Goal: Information Seeking & Learning: Learn about a topic

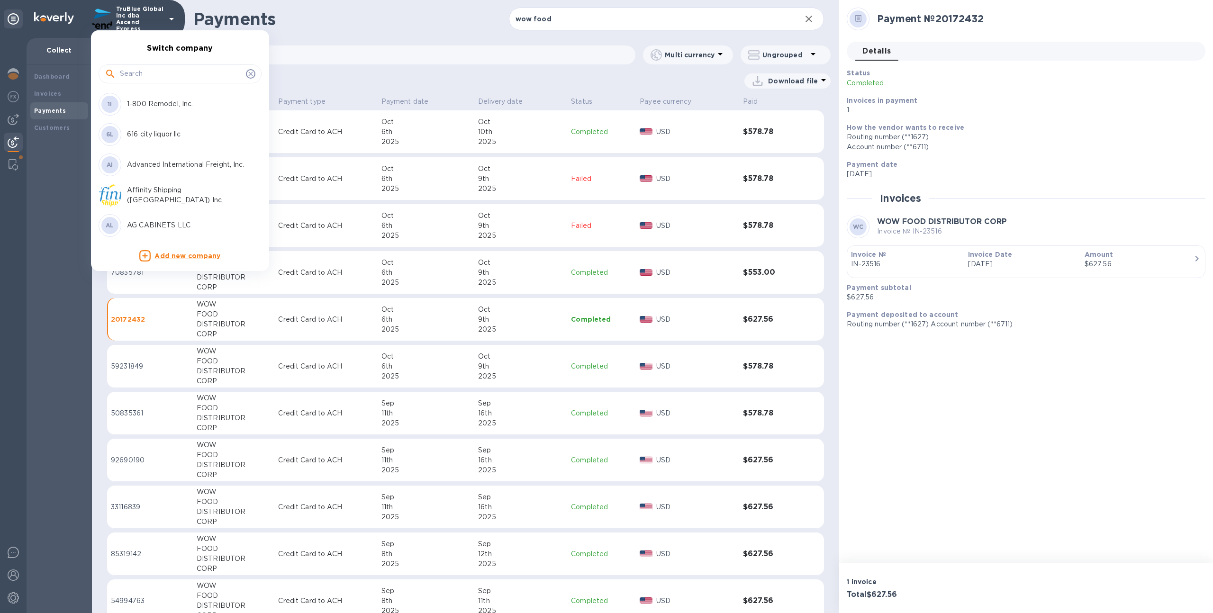
click at [140, 75] on input "text" at bounding box center [181, 74] width 122 height 14
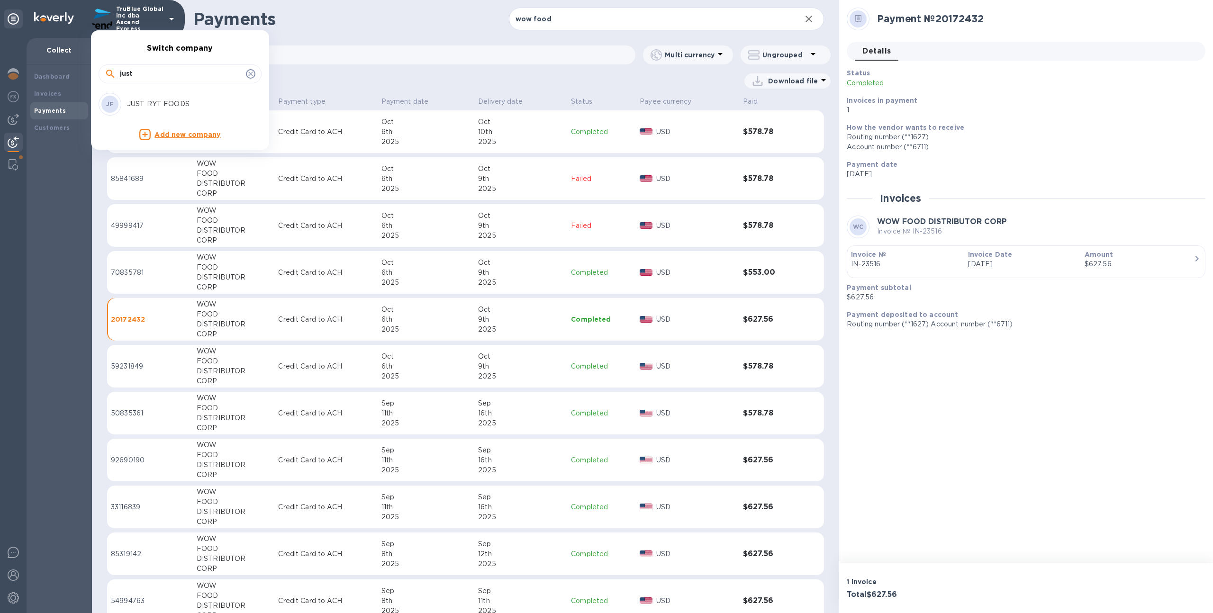
type input "just"
click at [131, 103] on p "JUST RYT FOODS" at bounding box center [186, 104] width 119 height 10
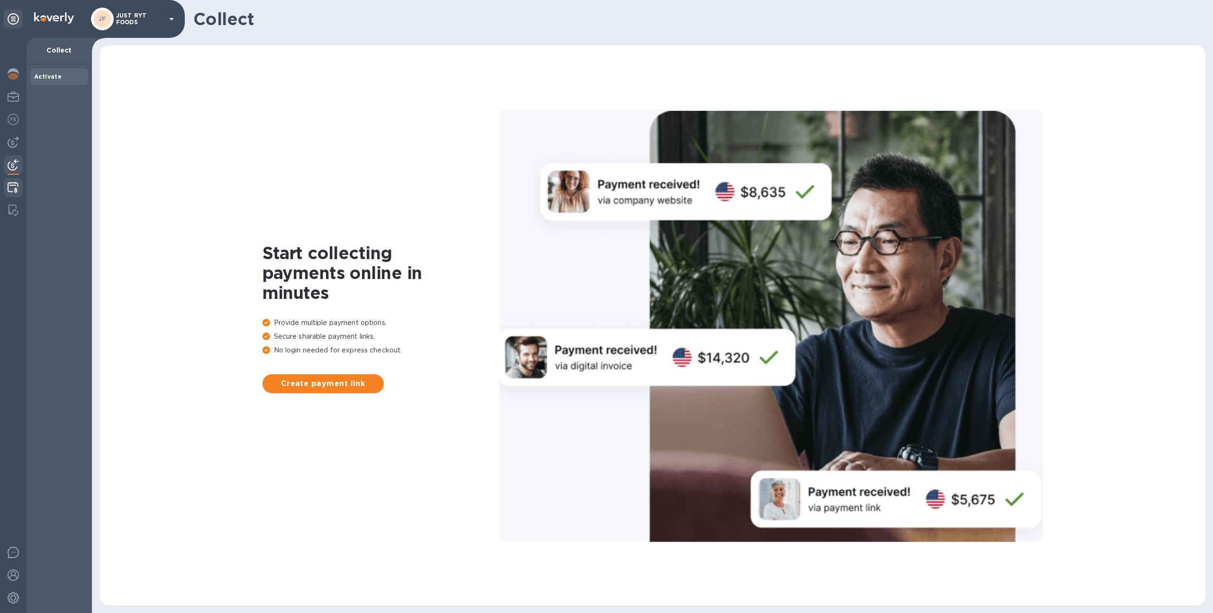
click at [18, 186] on img at bounding box center [13, 187] width 11 height 11
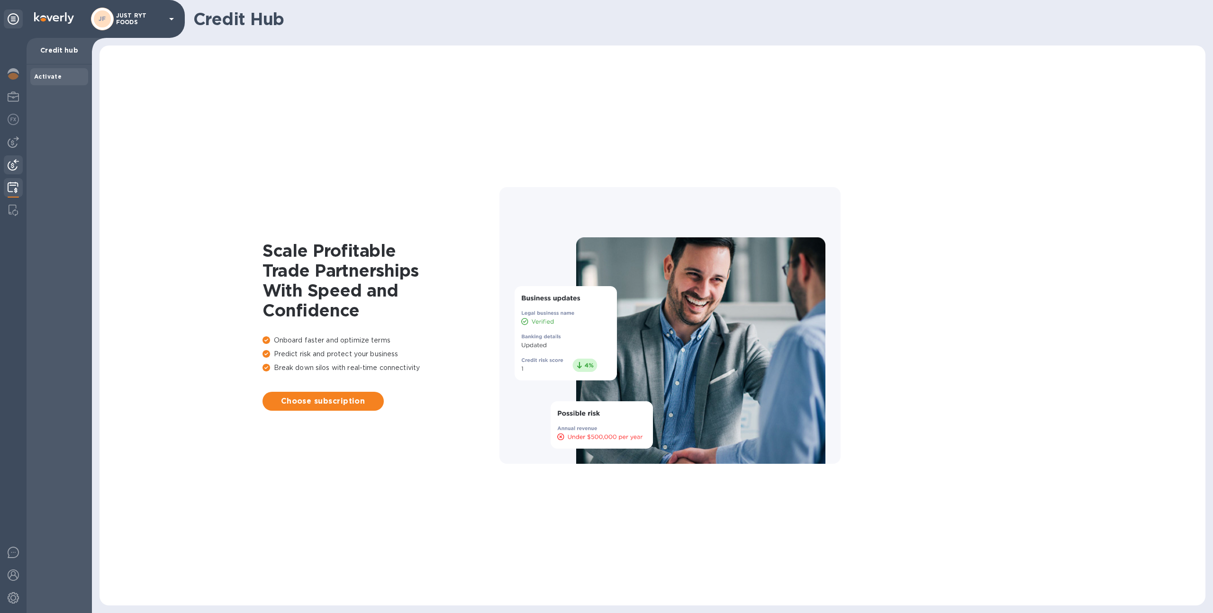
click at [14, 159] on img at bounding box center [13, 164] width 11 height 11
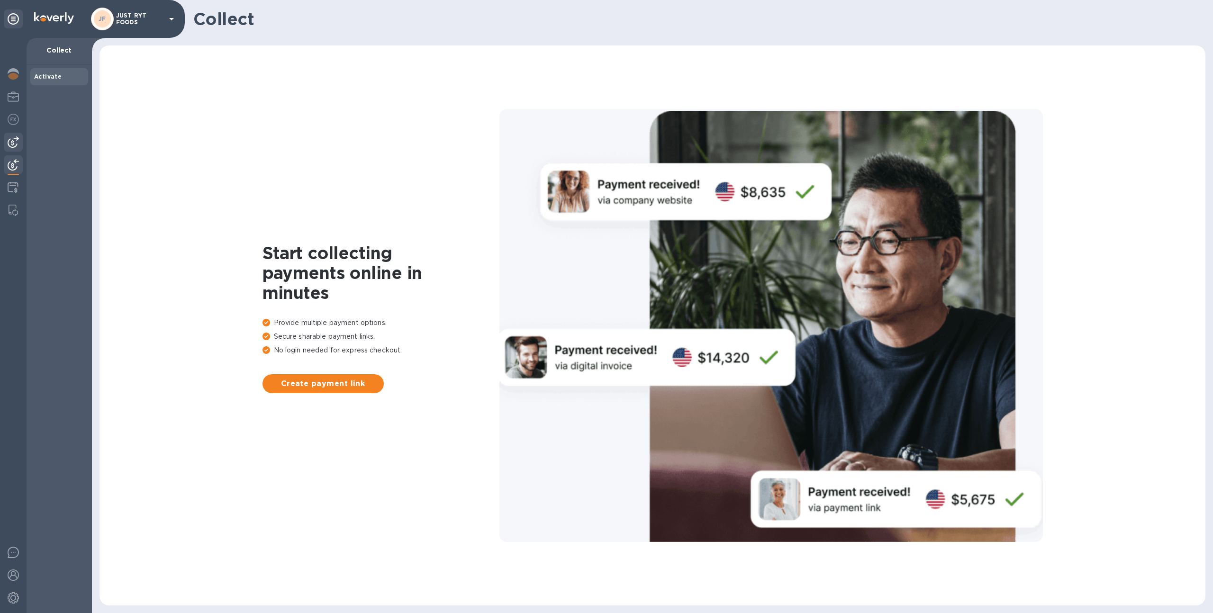
click at [16, 142] on img at bounding box center [13, 141] width 11 height 11
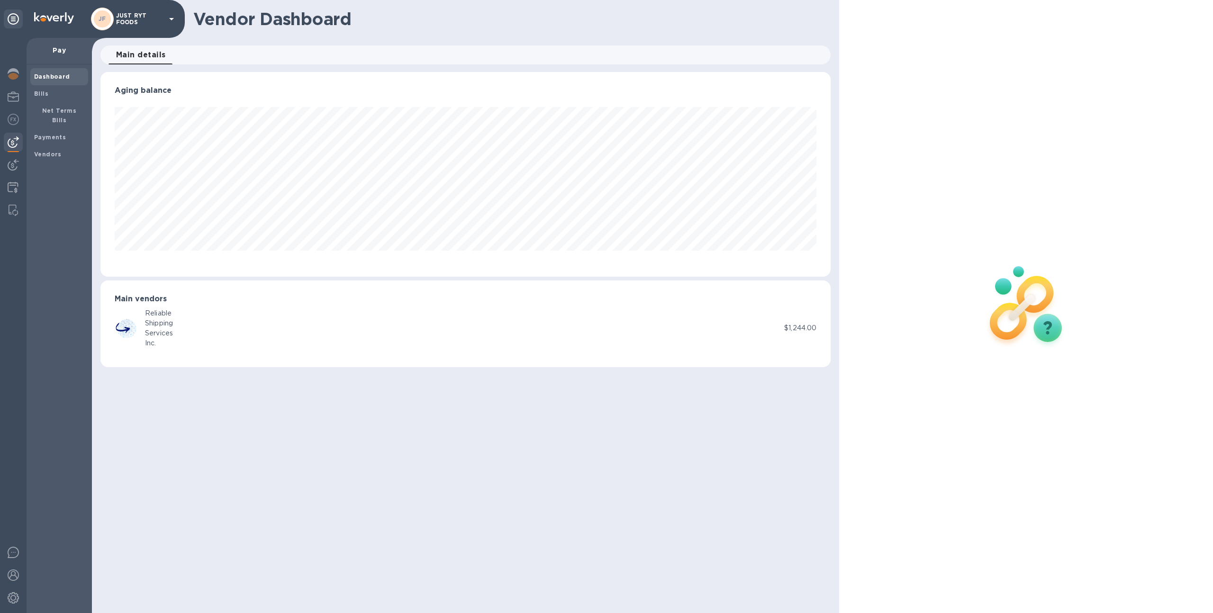
scroll to position [205, 731]
click at [18, 167] on img at bounding box center [13, 164] width 11 height 11
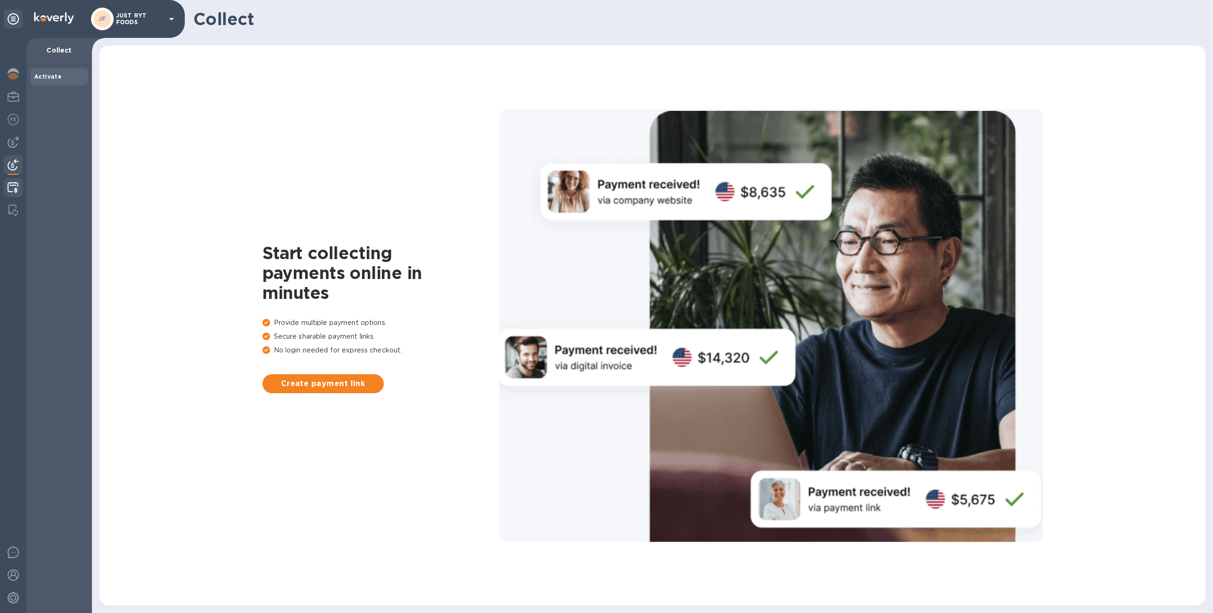
click at [13, 192] on img at bounding box center [13, 187] width 11 height 11
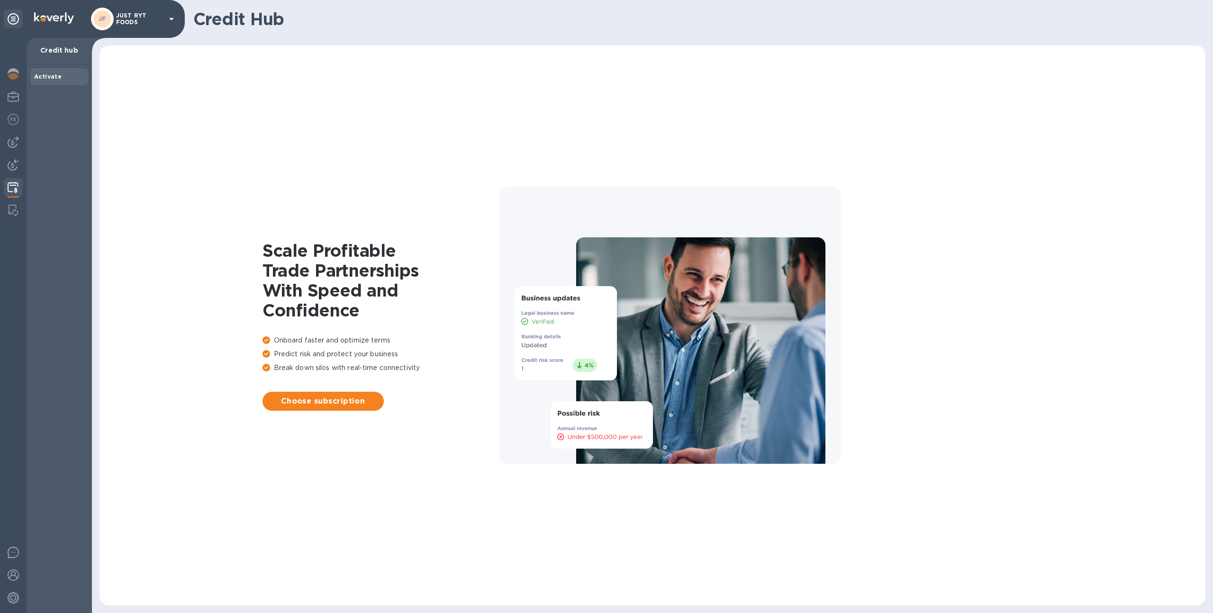
click at [136, 27] on div "JF JUST RYT FOODS" at bounding box center [134, 19] width 86 height 23
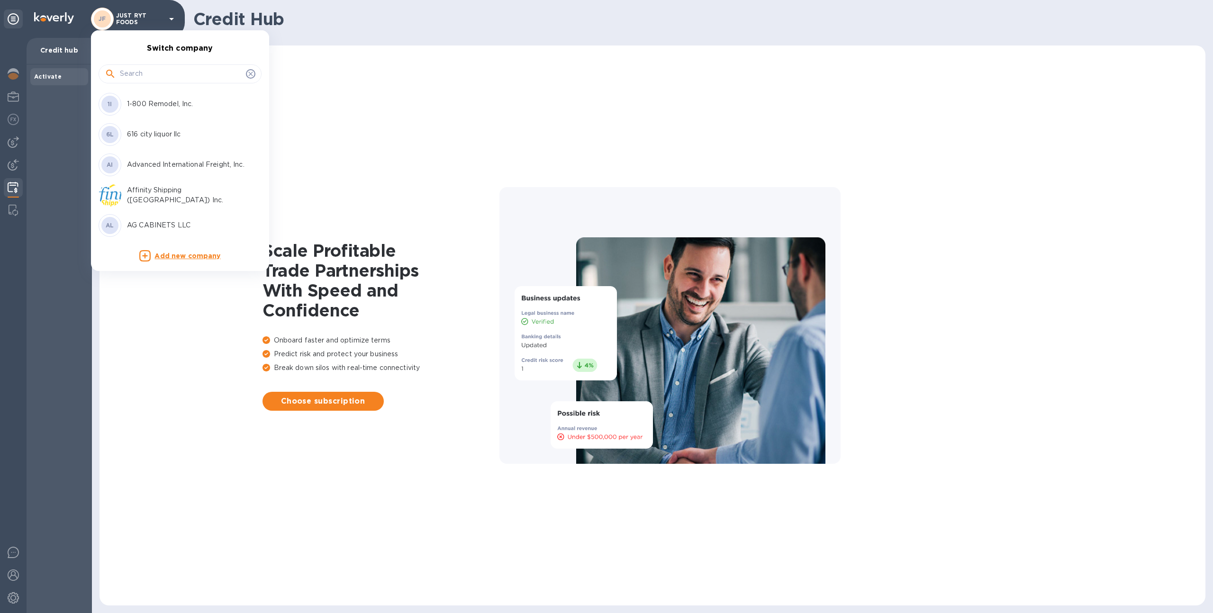
click at [137, 75] on input "text" at bounding box center [181, 74] width 122 height 14
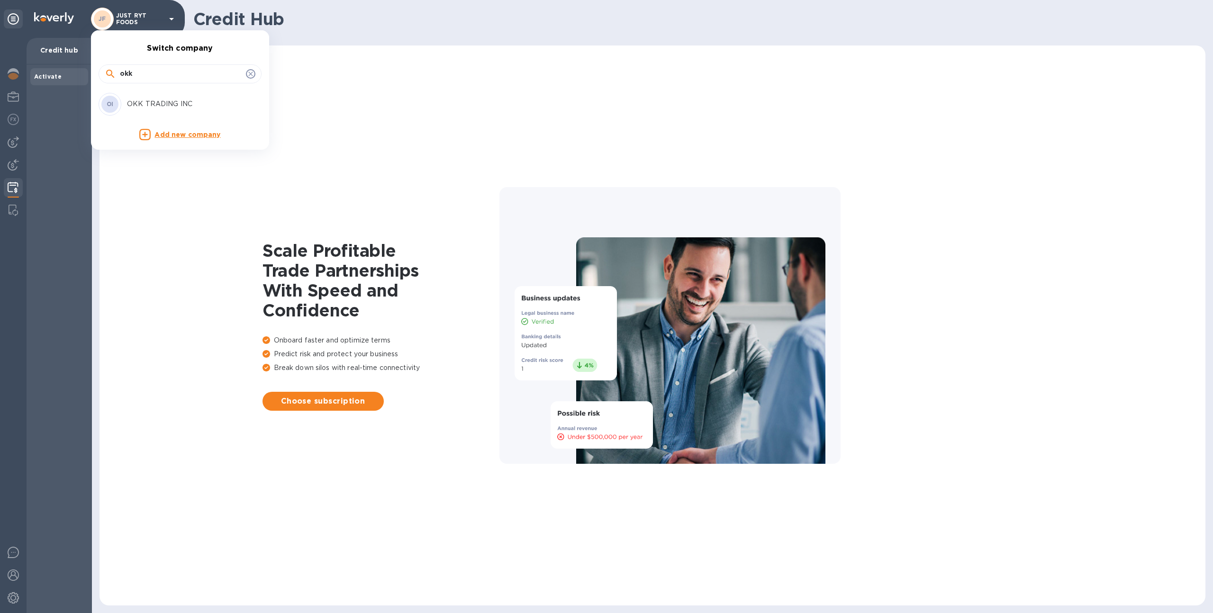
type input "okk"
click at [129, 105] on p "OKK TRADING INC" at bounding box center [186, 104] width 119 height 10
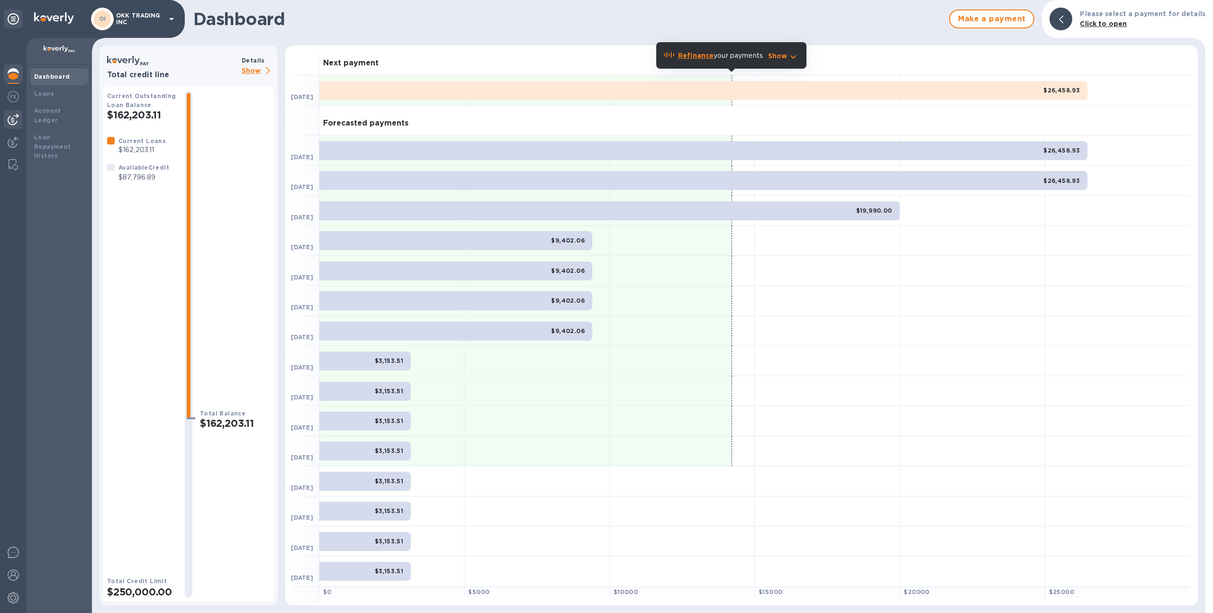
click at [12, 115] on img at bounding box center [13, 119] width 11 height 11
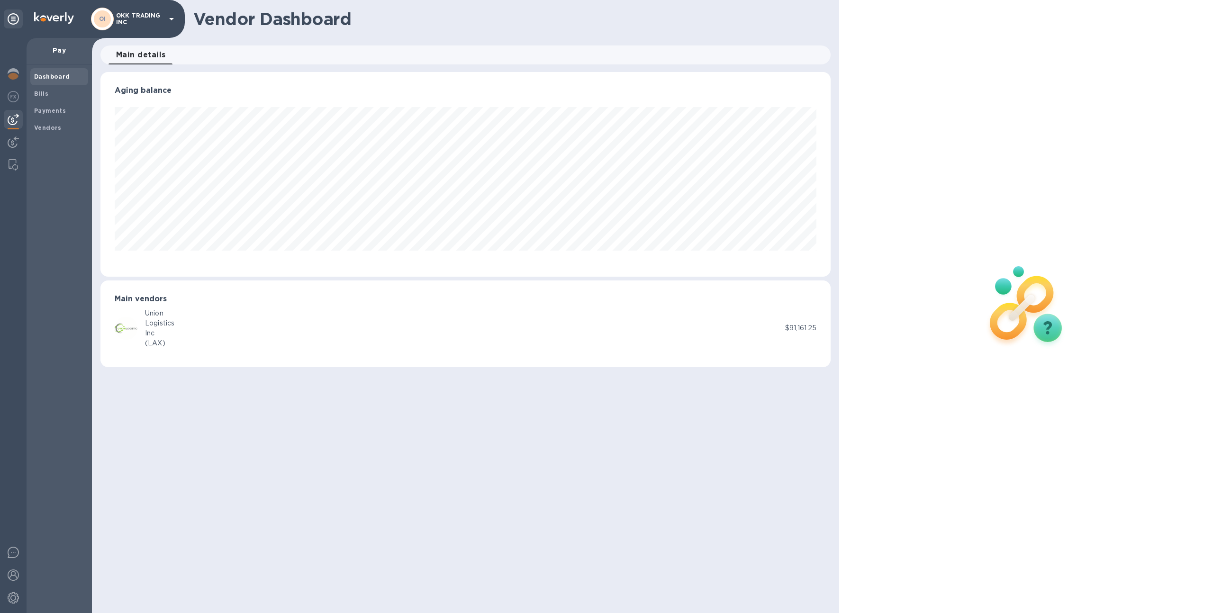
scroll to position [205, 731]
click at [49, 106] on span "Payments" at bounding box center [50, 110] width 32 height 9
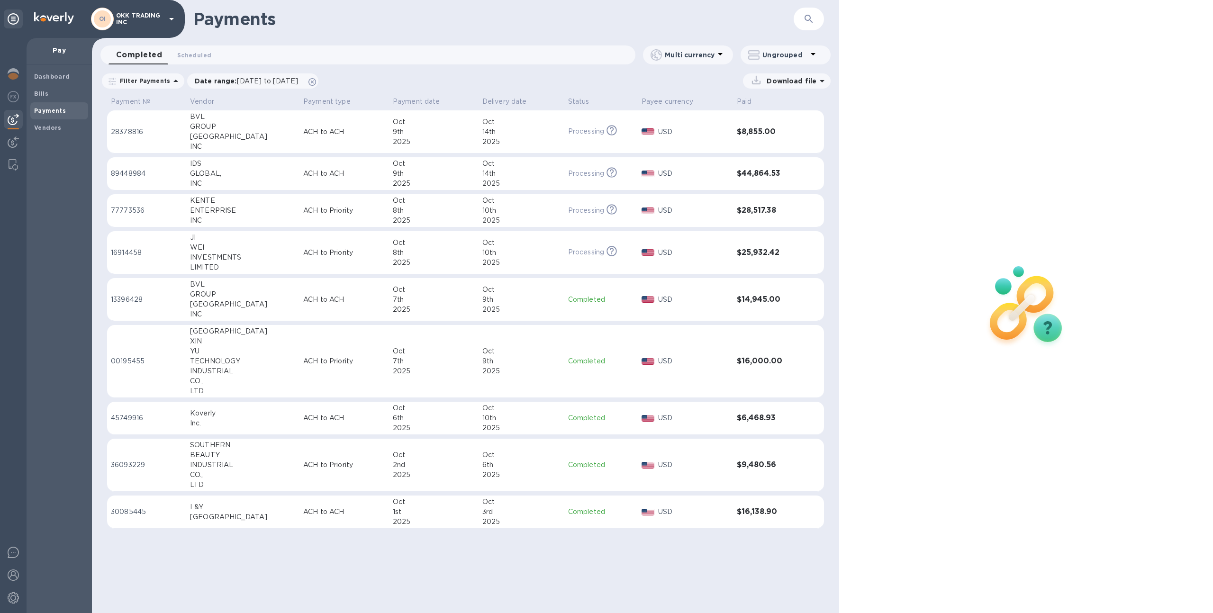
click at [318, 185] on td "ACH to ACH" at bounding box center [344, 173] width 90 height 33
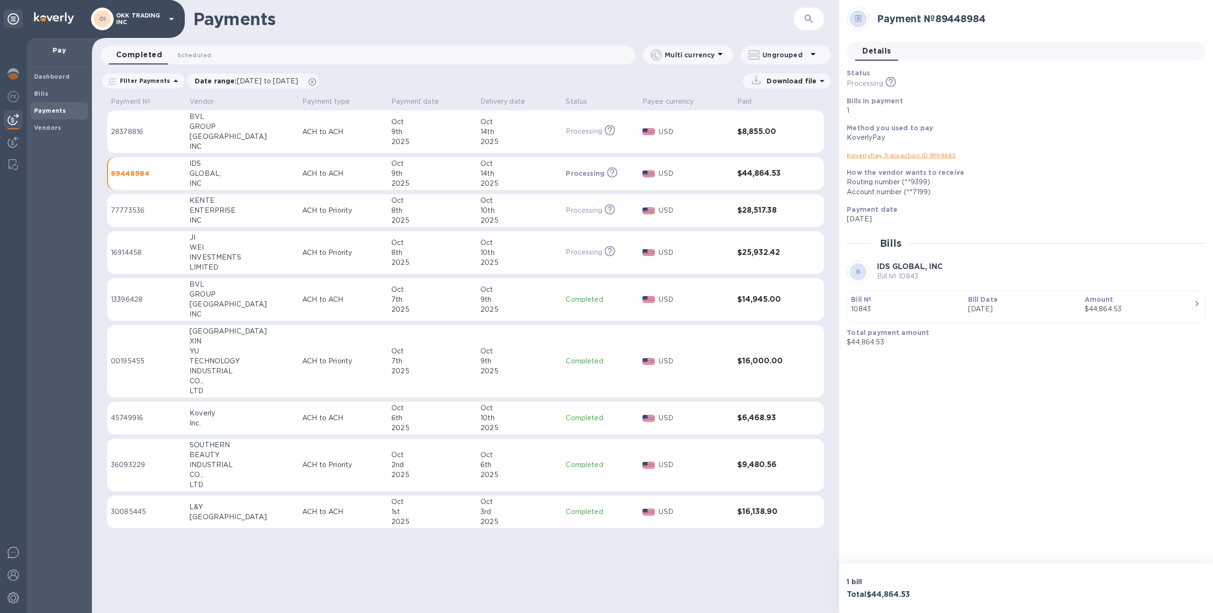
click at [324, 205] on td "ACH to Priority" at bounding box center [342, 210] width 89 height 33
click at [325, 248] on p "ACH to Priority" at bounding box center [342, 253] width 81 height 10
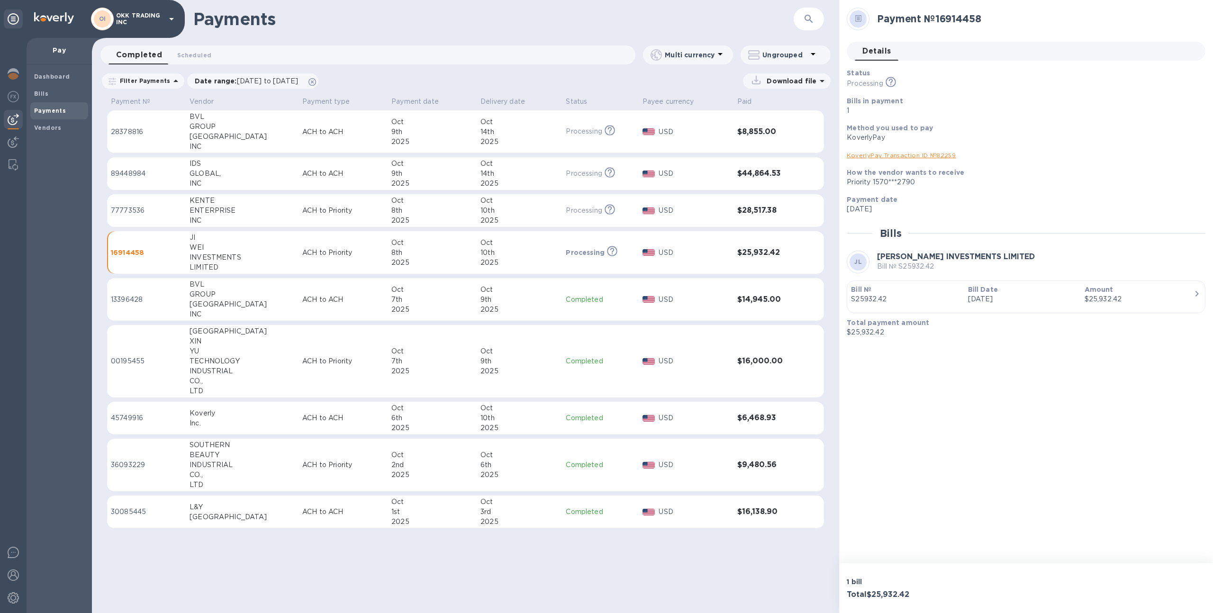
click at [892, 156] on link "KoverlyPay Transaction ID № 82259" at bounding box center [901, 155] width 109 height 7
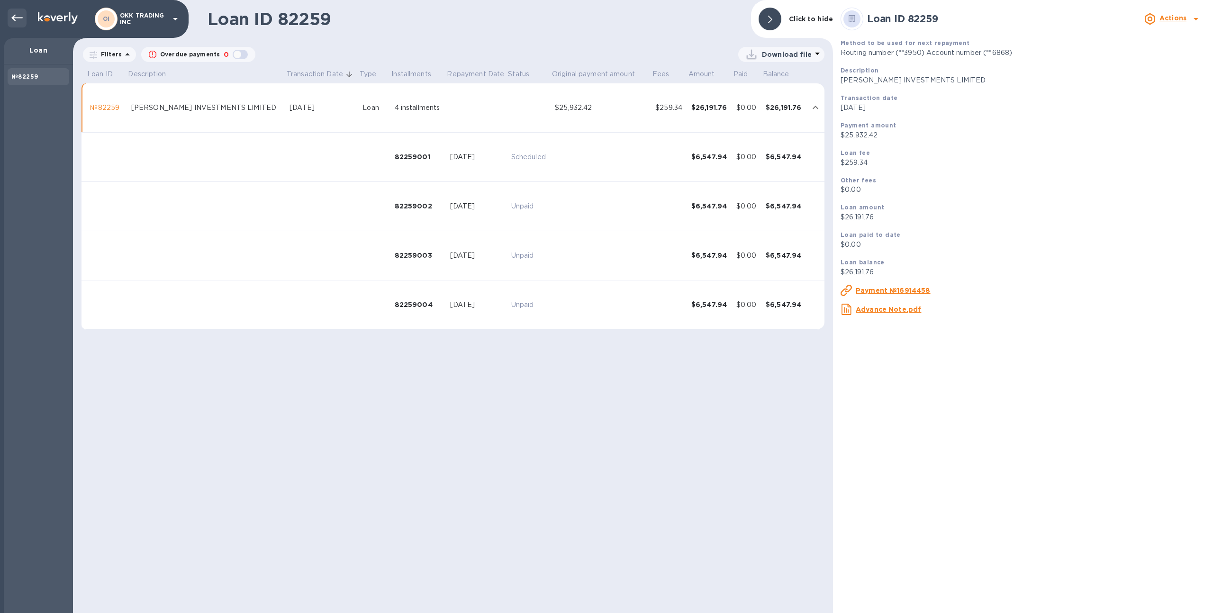
click at [18, 20] on icon at bounding box center [16, 17] width 11 height 11
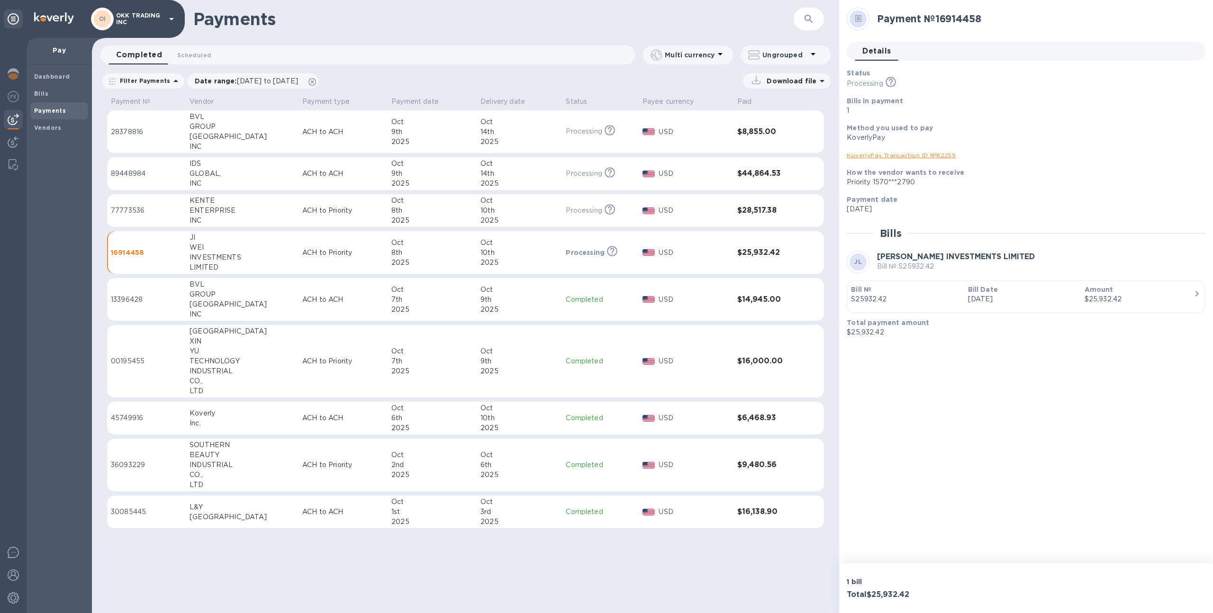
click at [57, 117] on div "Payments" at bounding box center [59, 110] width 58 height 17
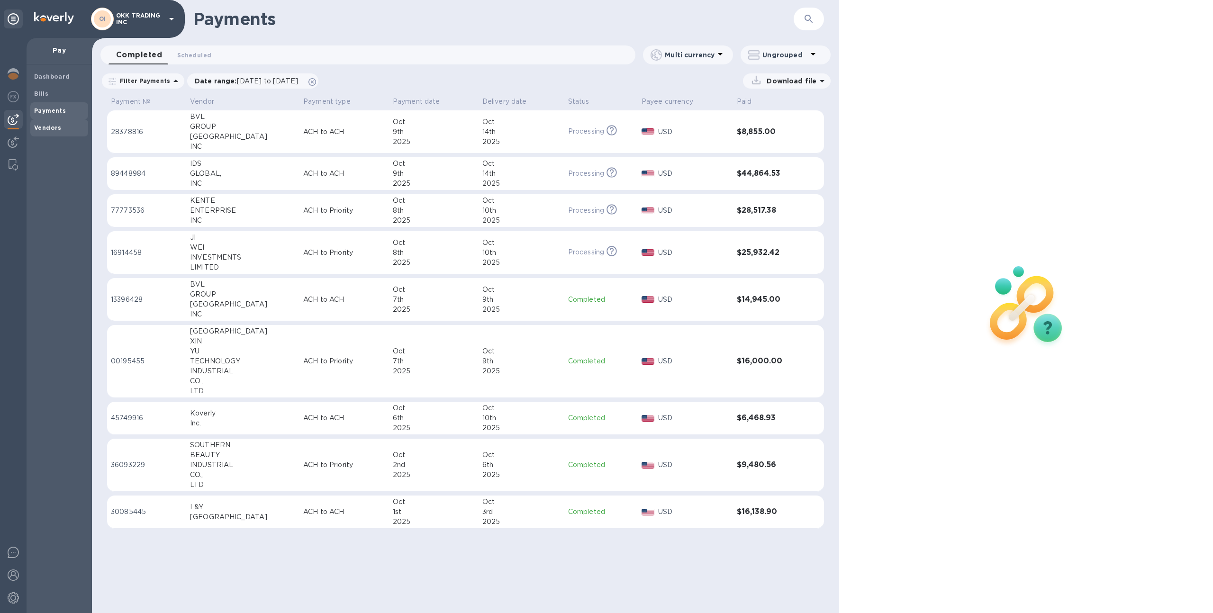
click at [59, 127] on b "Vendors" at bounding box center [47, 127] width 27 height 7
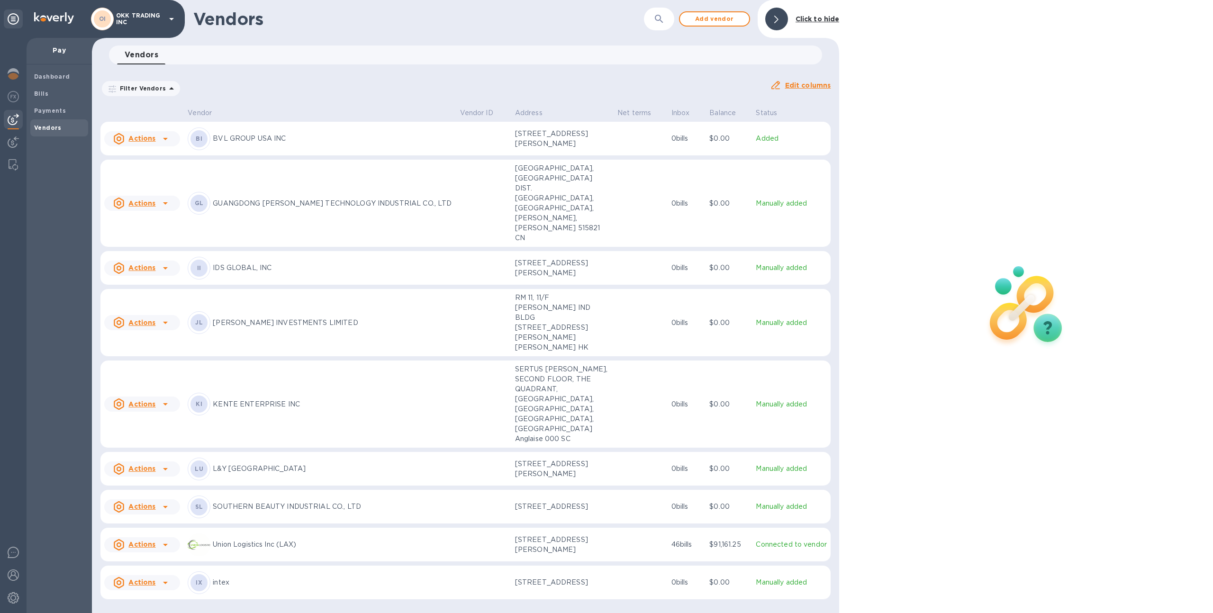
click at [307, 318] on p "JI WEI INVESTMENTS LIMITED" at bounding box center [332, 323] width 239 height 10
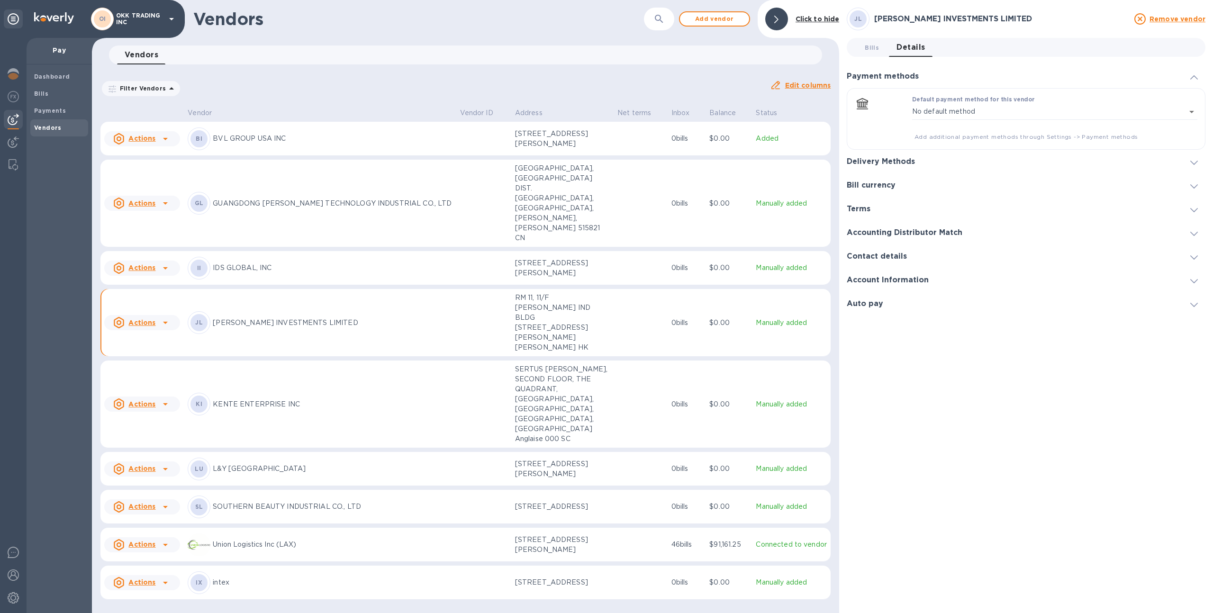
click at [912, 163] on h3 "Delivery Methods" at bounding box center [881, 161] width 68 height 9
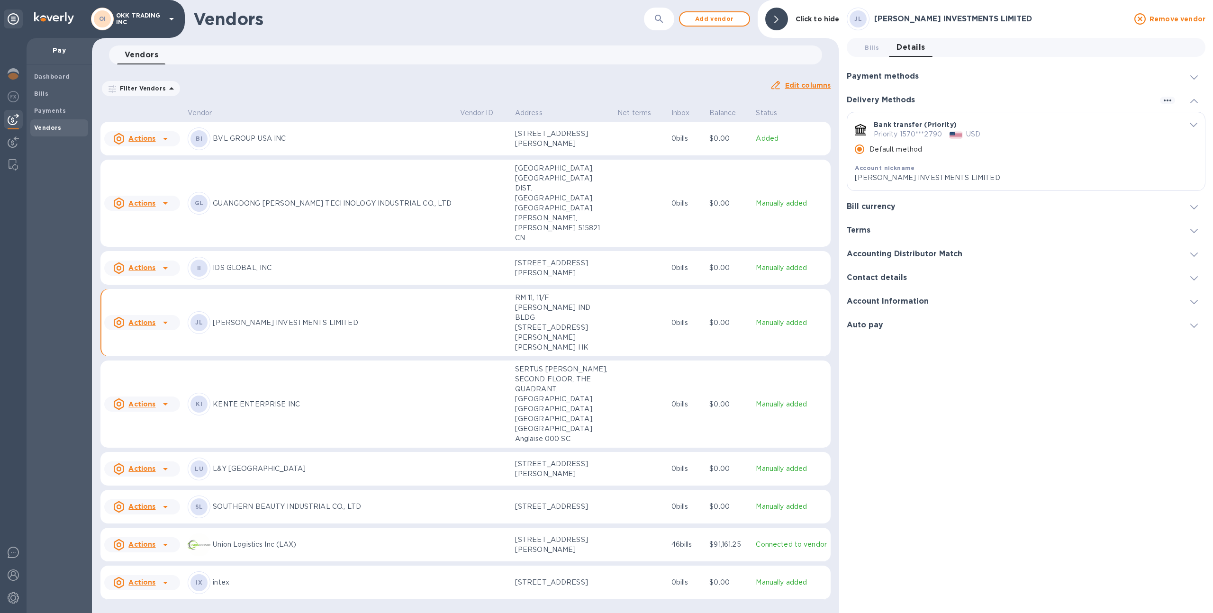
click at [1193, 125] on icon "default-method" at bounding box center [1194, 125] width 8 height 4
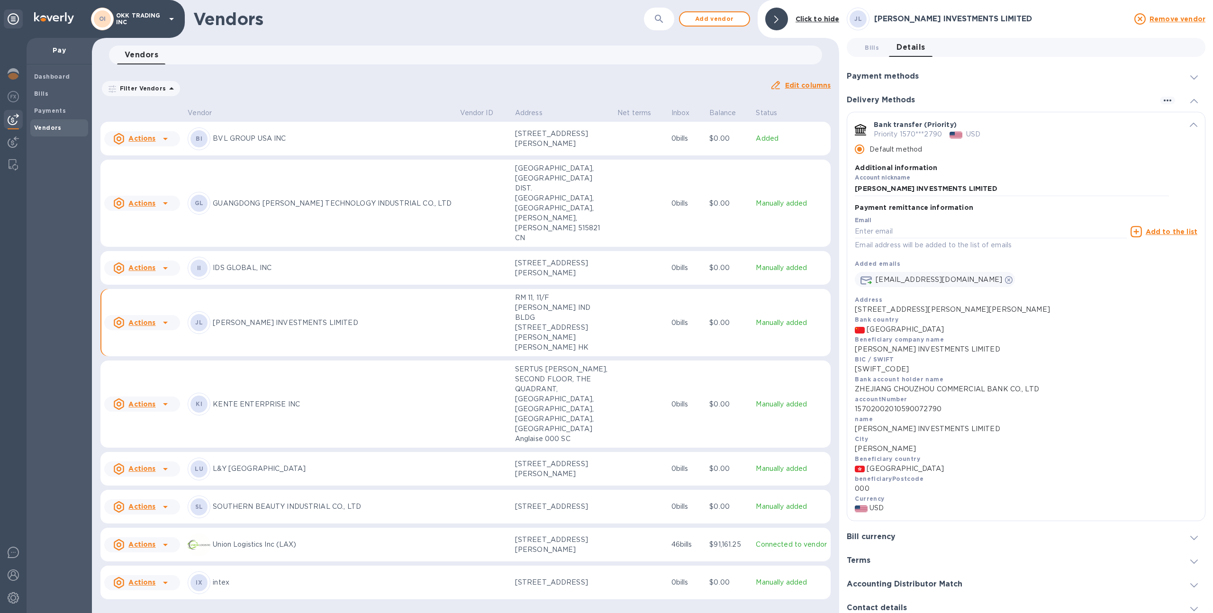
click at [861, 488] on p "000" at bounding box center [1026, 489] width 343 height 10
click at [873, 471] on span "Hong Kong" at bounding box center [905, 469] width 77 height 10
click at [884, 409] on p "15702002010590072790" at bounding box center [1026, 409] width 343 height 10
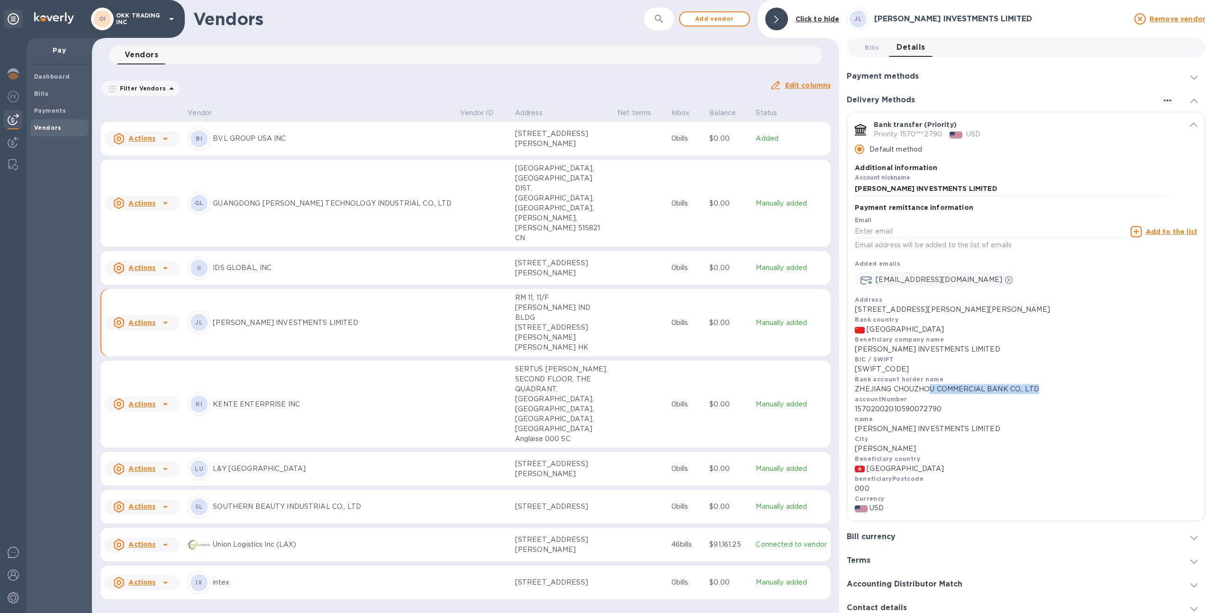
drag, startPoint x: 1039, startPoint y: 389, endPoint x: 928, endPoint y: 384, distance: 110.9
click at [928, 384] on p "ZHEJIANG CHOUZHOU COMMERCIAL BANK CO., LTD" at bounding box center [1026, 389] width 343 height 10
click at [934, 389] on p "ZHEJIANG CHOUZHOU COMMERCIAL BANK CO., LTD" at bounding box center [1026, 389] width 343 height 10
drag, startPoint x: 934, startPoint y: 389, endPoint x: 852, endPoint y: 391, distance: 82.0
click at [852, 391] on div "Payment remittance information Email Email address will be added to the list of…" at bounding box center [1026, 364] width 358 height 316
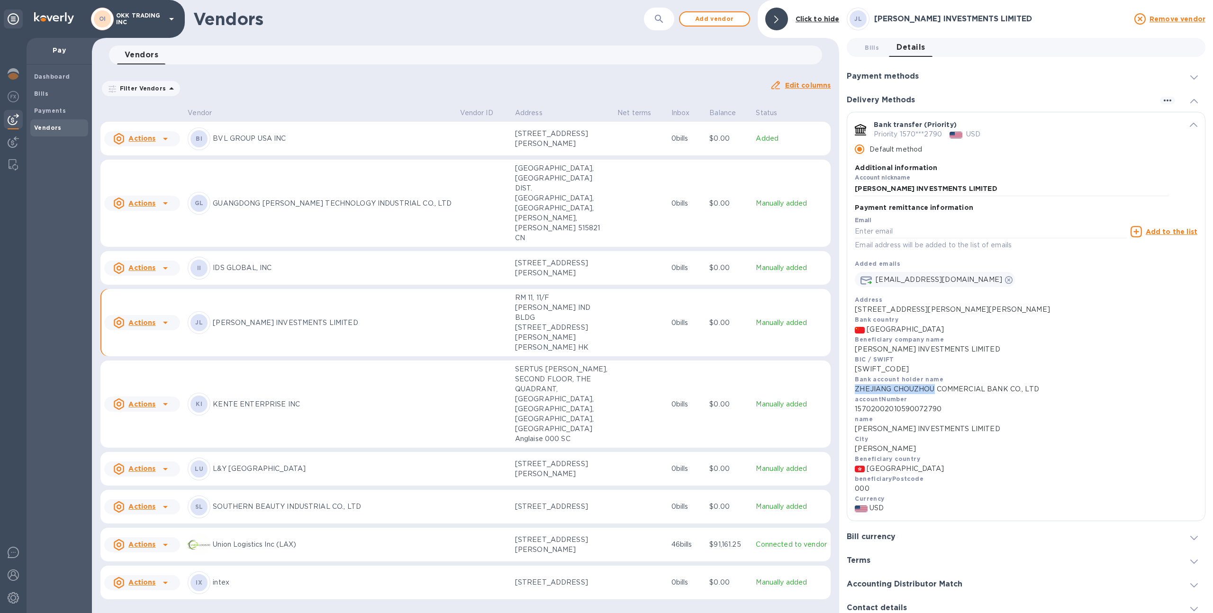
click at [853, 391] on div "Payment remittance information Email Email address will be added to the list of…" at bounding box center [1026, 364] width 358 height 316
drag, startPoint x: 855, startPoint y: 389, endPoint x: 1041, endPoint y: 387, distance: 186.2
click at [1041, 387] on p "ZHEJIANG CHOUZHOU COMMERCIAL BANK CO., LTD" at bounding box center [1026, 389] width 343 height 10
click at [1041, 398] on div "accountNumber 15702002010590072790" at bounding box center [1026, 404] width 343 height 20
drag, startPoint x: 949, startPoint y: 406, endPoint x: 856, endPoint y: 389, distance: 95.3
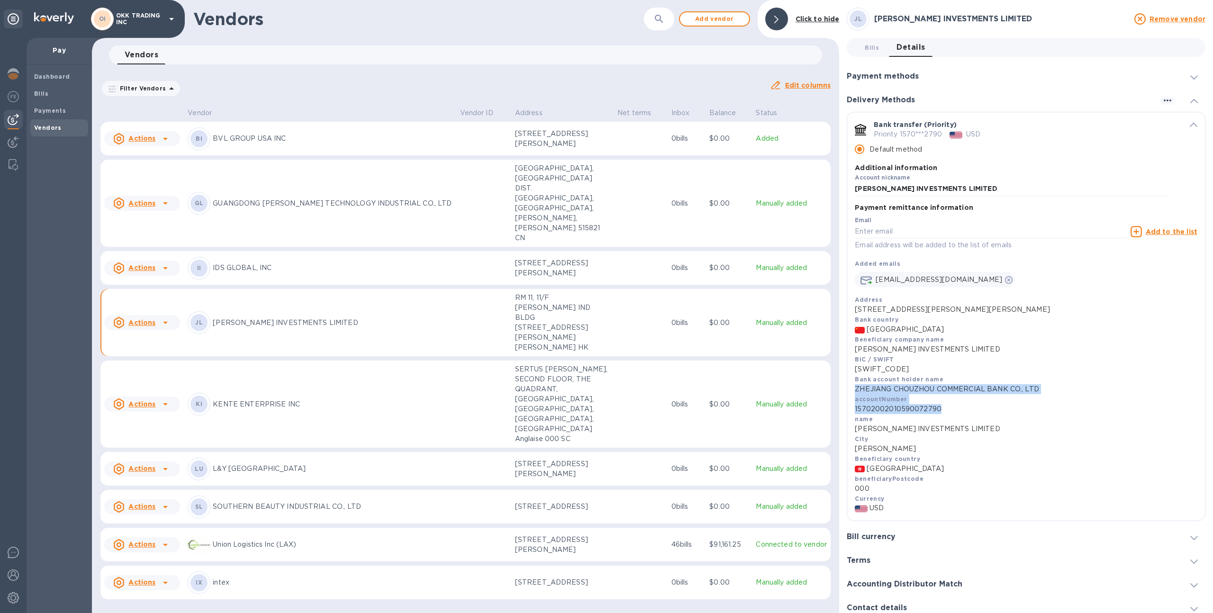
click at [856, 389] on div "Address RM 11, 11/F MAI HONG IND BLDG 160 WAI YIP ST Bank country China Benefic…" at bounding box center [1026, 404] width 343 height 218
click at [856, 389] on p "ZHEJIANG CHOUZHOU COMMERCIAL BANK CO., LTD" at bounding box center [1026, 389] width 343 height 10
drag, startPoint x: 940, startPoint y: 380, endPoint x: 855, endPoint y: 381, distance: 84.3
click at [855, 381] on div "Bank account holder name ZHEJIANG CHOUZHOU COMMERCIAL BANK CO., LTD" at bounding box center [1026, 384] width 343 height 20
click at [411, 257] on div "II IDS GLOBAL, INC" at bounding box center [320, 268] width 264 height 23
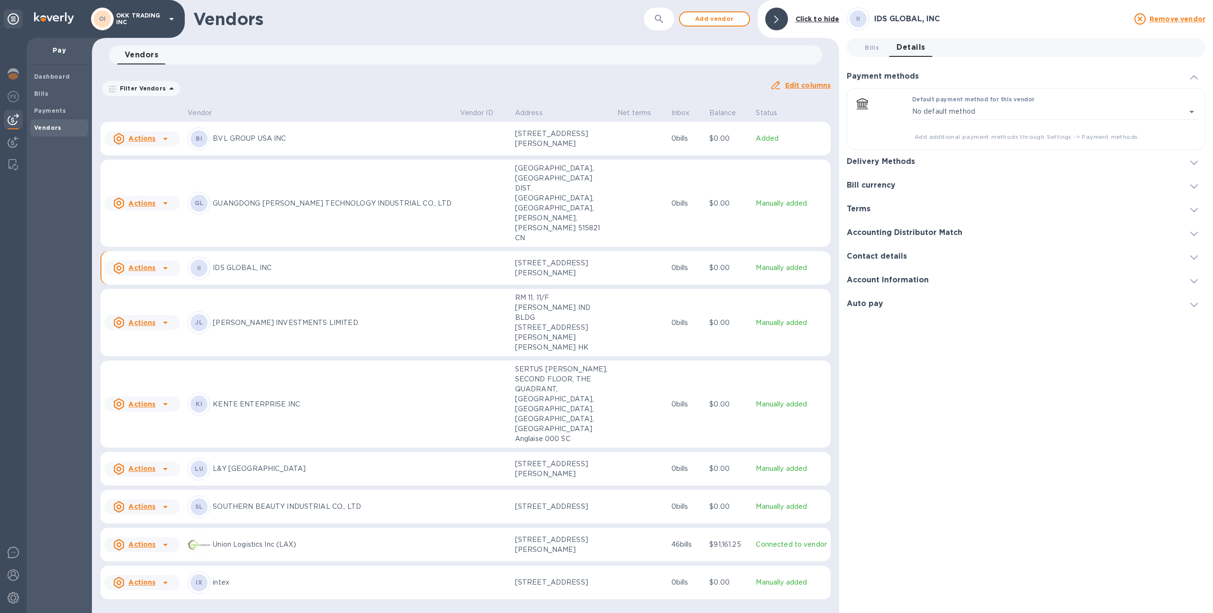
click at [473, 199] on td at bounding box center [483, 204] width 55 height 88
click at [882, 157] on h3 "Delivery Methods" at bounding box center [881, 161] width 68 height 9
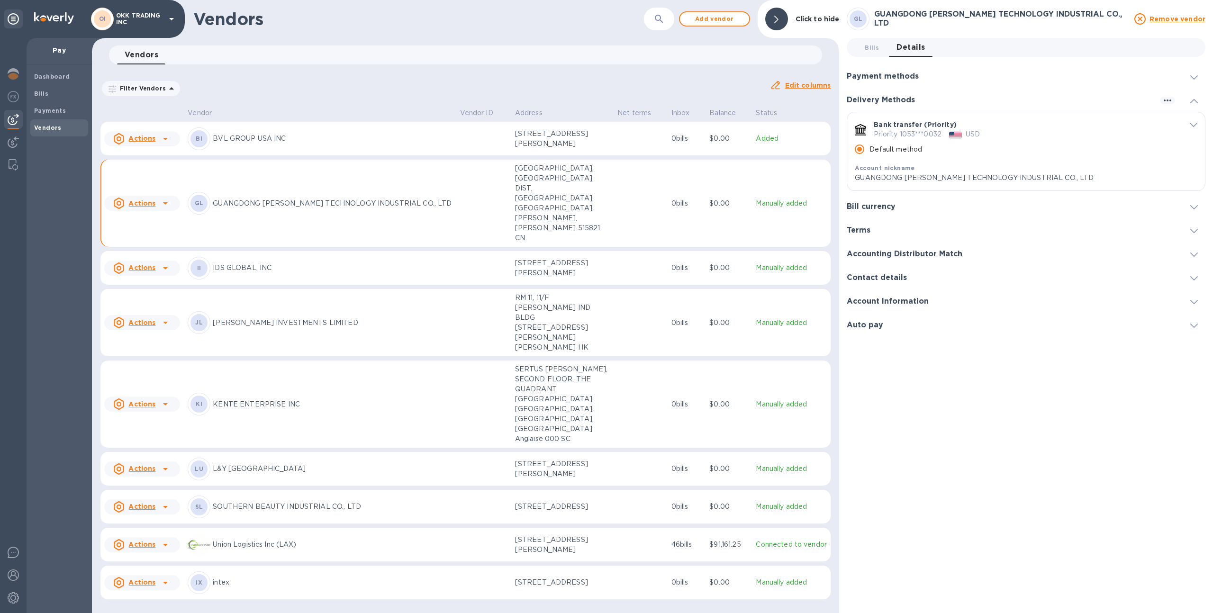
click at [1195, 123] on icon "default-method" at bounding box center [1194, 125] width 8 height 4
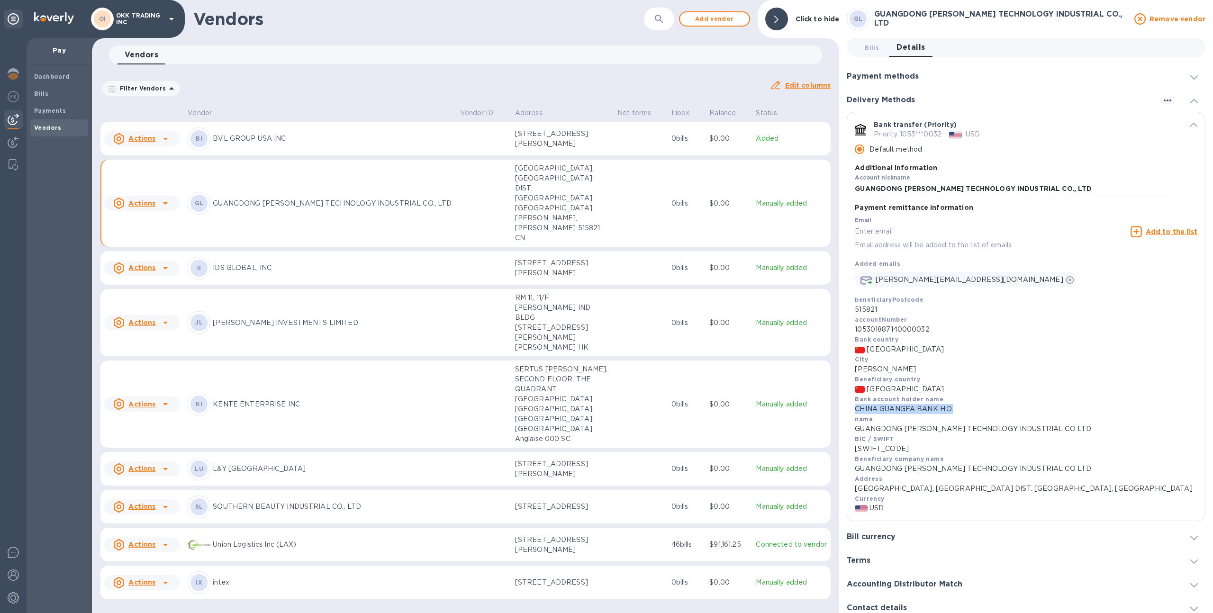
drag, startPoint x: 955, startPoint y: 412, endPoint x: 852, endPoint y: 408, distance: 102.9
click at [852, 408] on div "Payment remittance information Email Email address will be added to the list of…" at bounding box center [1026, 364] width 358 height 316
click at [421, 318] on p "JI WEI INVESTMENTS LIMITED" at bounding box center [332, 323] width 239 height 10
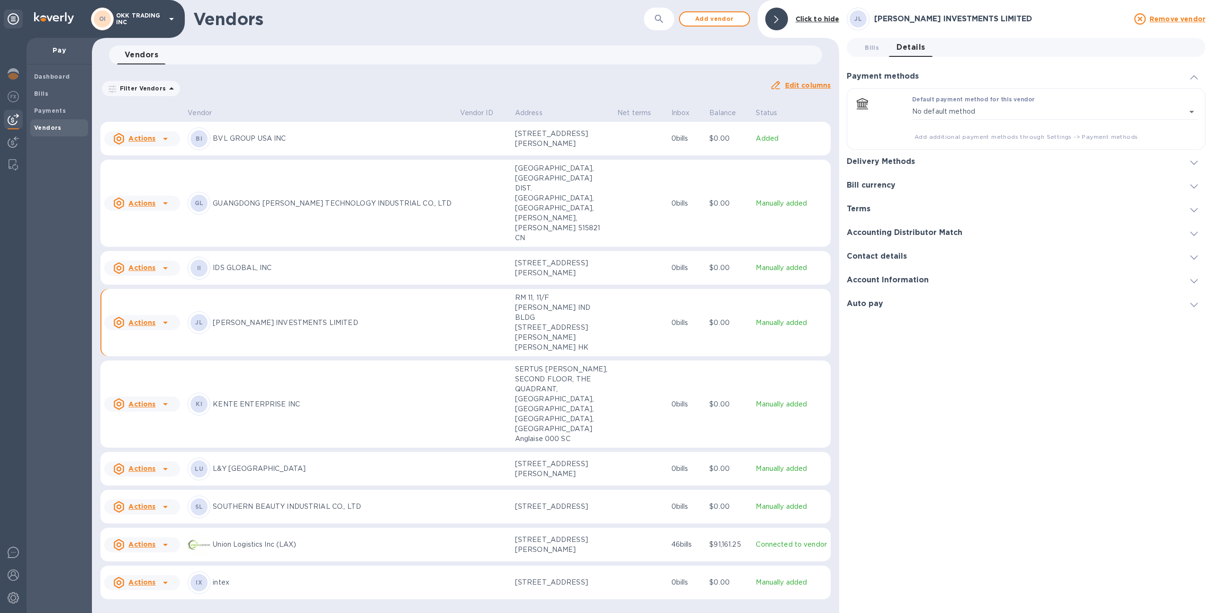
click at [900, 155] on div "Delivery Methods" at bounding box center [1026, 162] width 359 height 24
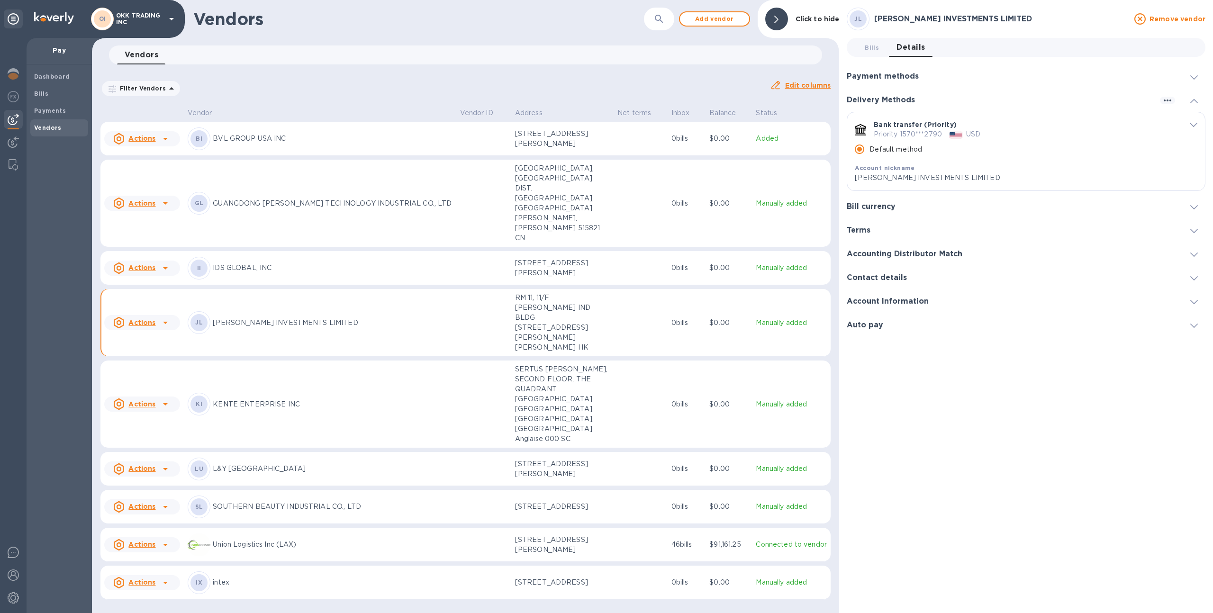
click at [1194, 122] on span "default-method" at bounding box center [1194, 124] width 8 height 9
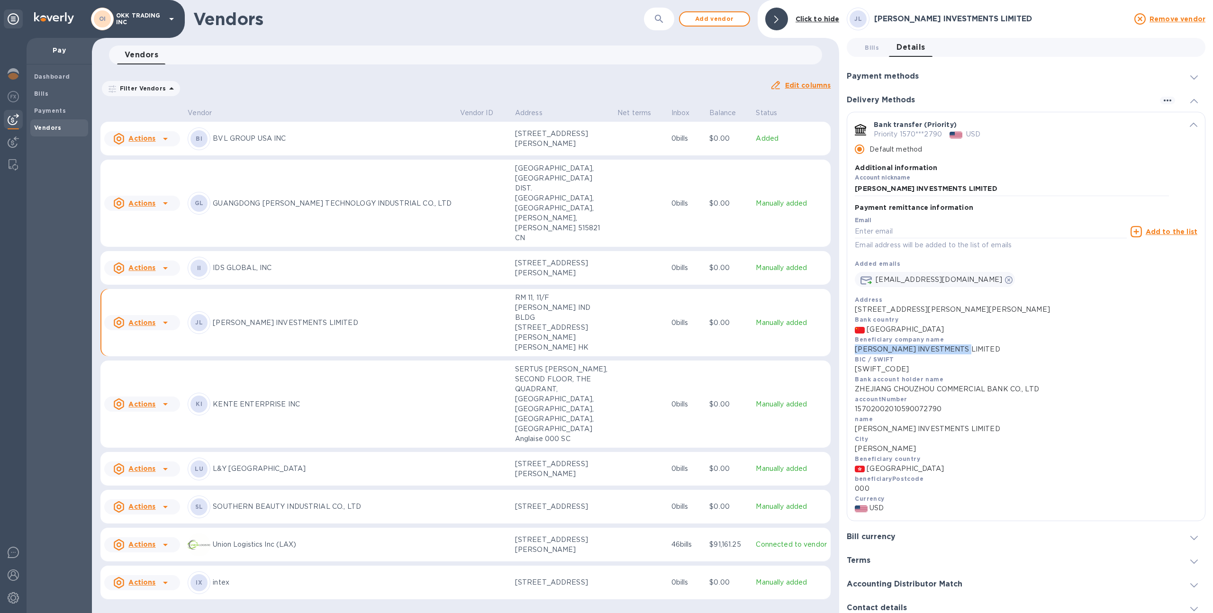
drag, startPoint x: 855, startPoint y: 349, endPoint x: 974, endPoint y: 348, distance: 119.4
click at [974, 348] on p "JI WEI INVESTMENTS LIMITED" at bounding box center [1026, 349] width 343 height 10
copy p "JI WEI INVESTMENTS LIMITED"
click at [37, 124] on b "Vendors" at bounding box center [47, 127] width 27 height 7
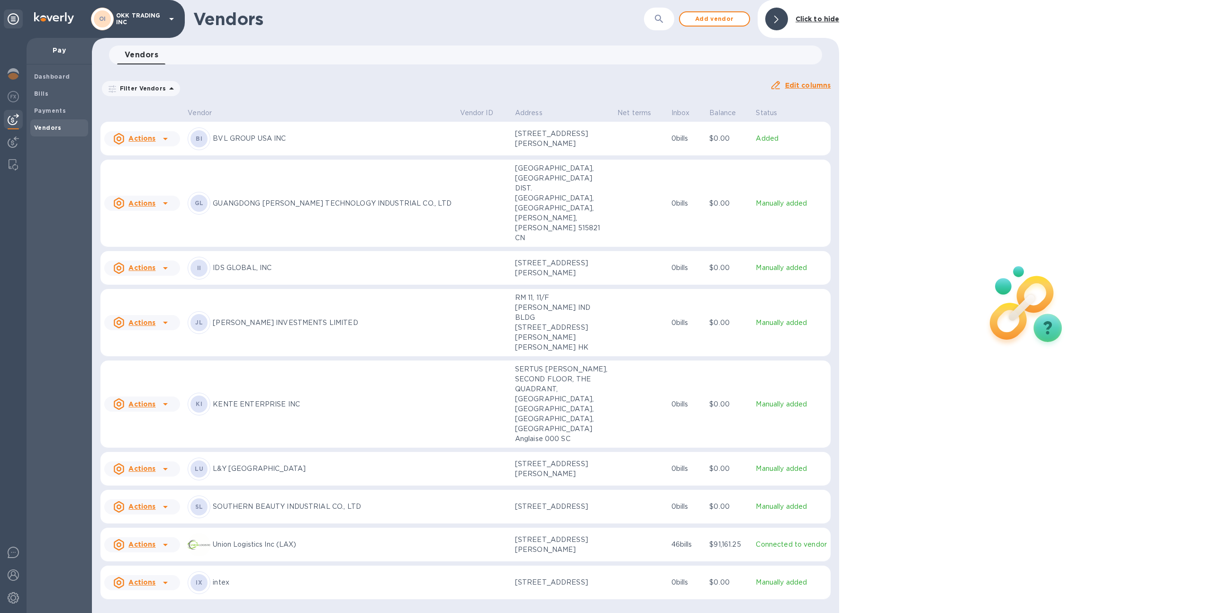
click at [341, 318] on p "JI WEI INVESTMENTS LIMITED" at bounding box center [332, 323] width 239 height 10
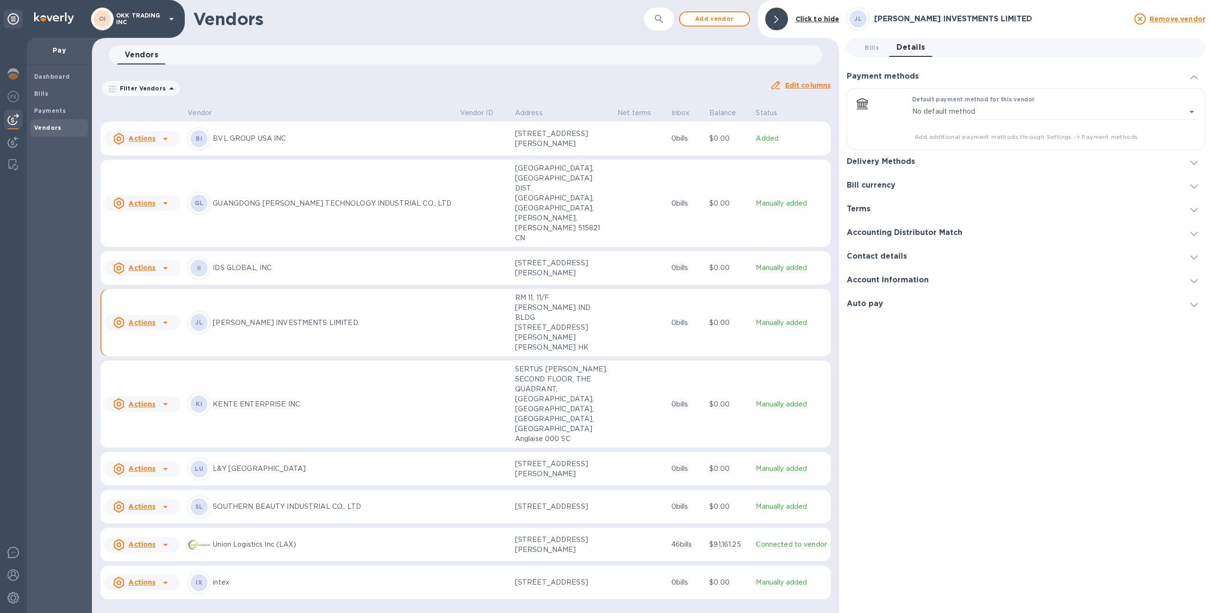
click at [892, 163] on h3 "Delivery Methods" at bounding box center [881, 161] width 68 height 9
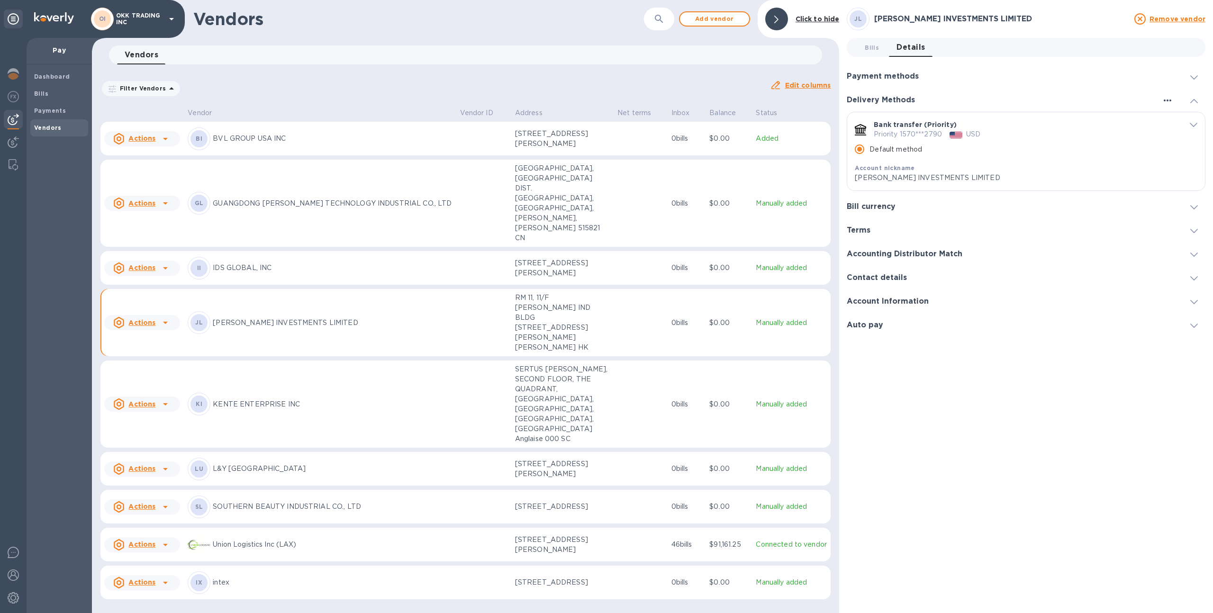
click at [1167, 101] on icon "button" at bounding box center [1168, 100] width 8 height 2
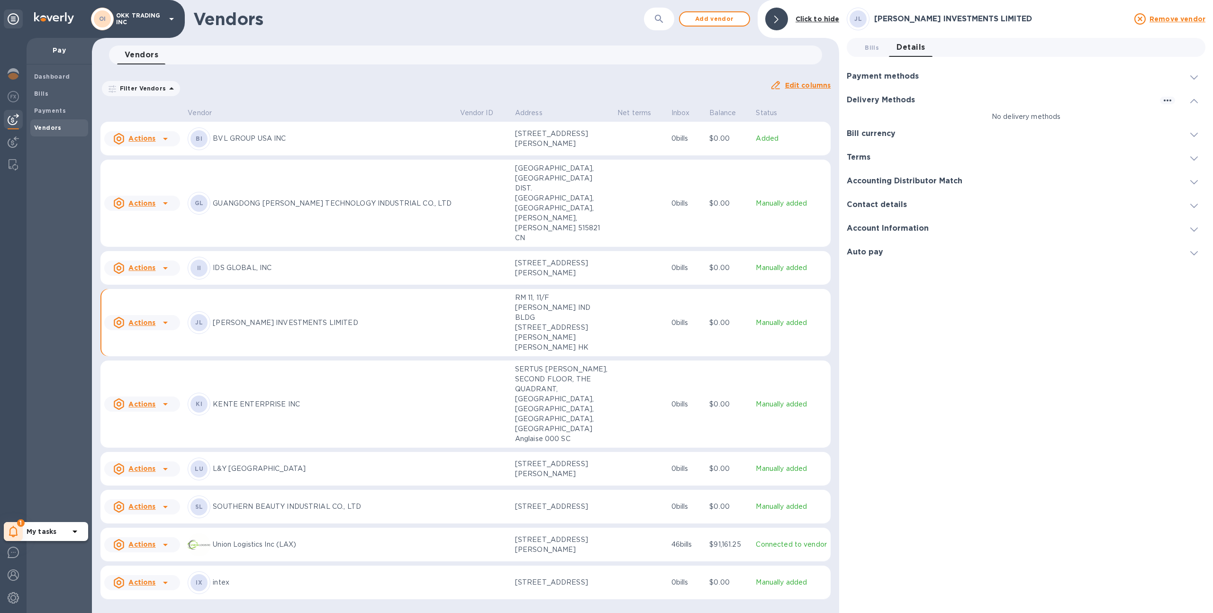
click at [12, 525] on div "1" at bounding box center [13, 531] width 19 height 19
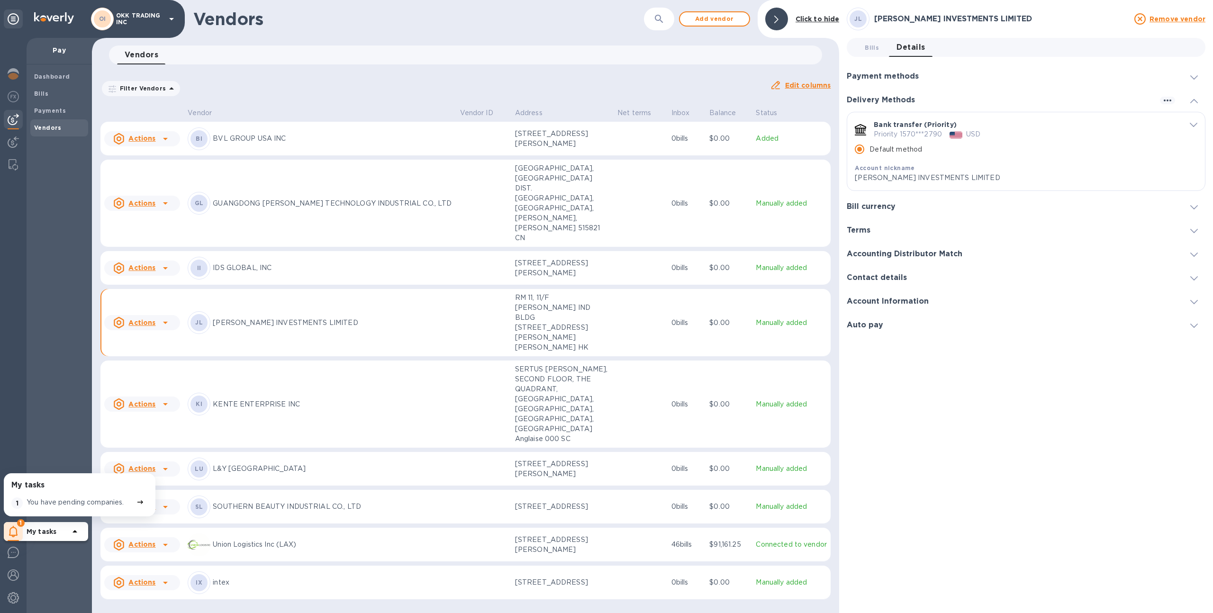
click at [49, 499] on p "You have pending companies." at bounding box center [76, 502] width 98 height 10
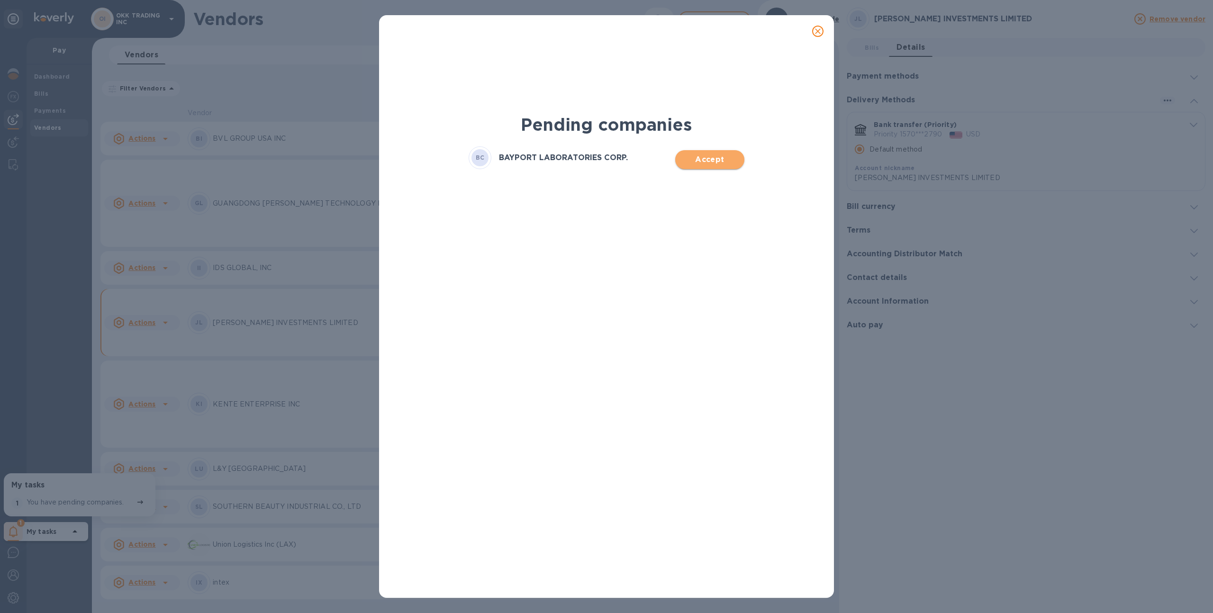
click at [715, 163] on span "Accept" at bounding box center [710, 159] width 54 height 11
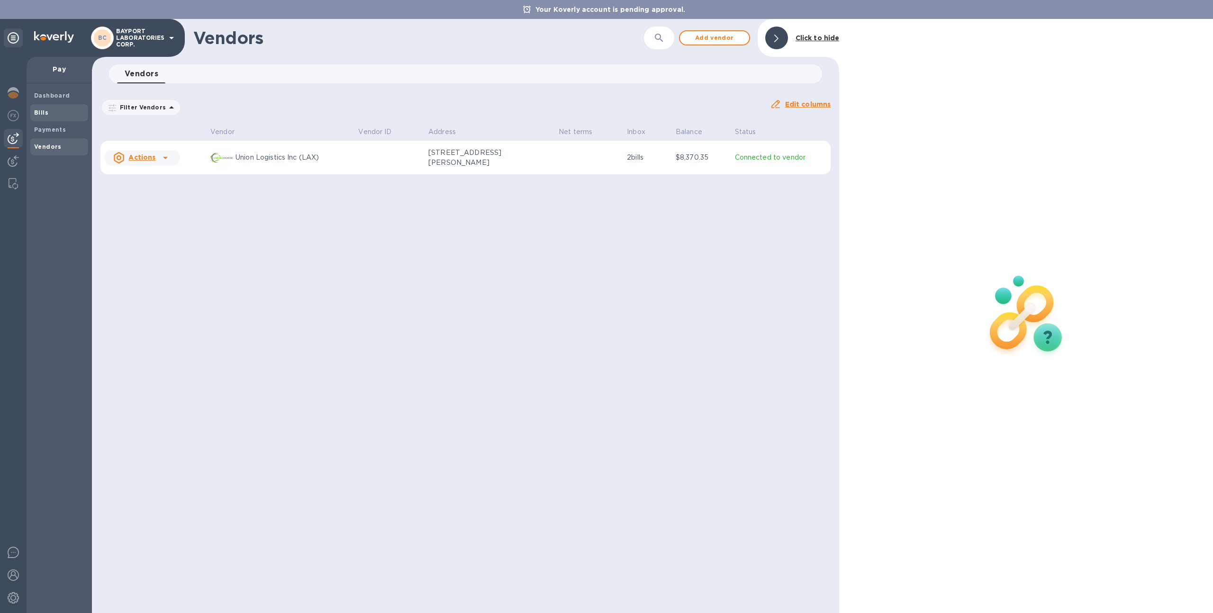
click at [47, 120] on div "Bills" at bounding box center [59, 112] width 58 height 17
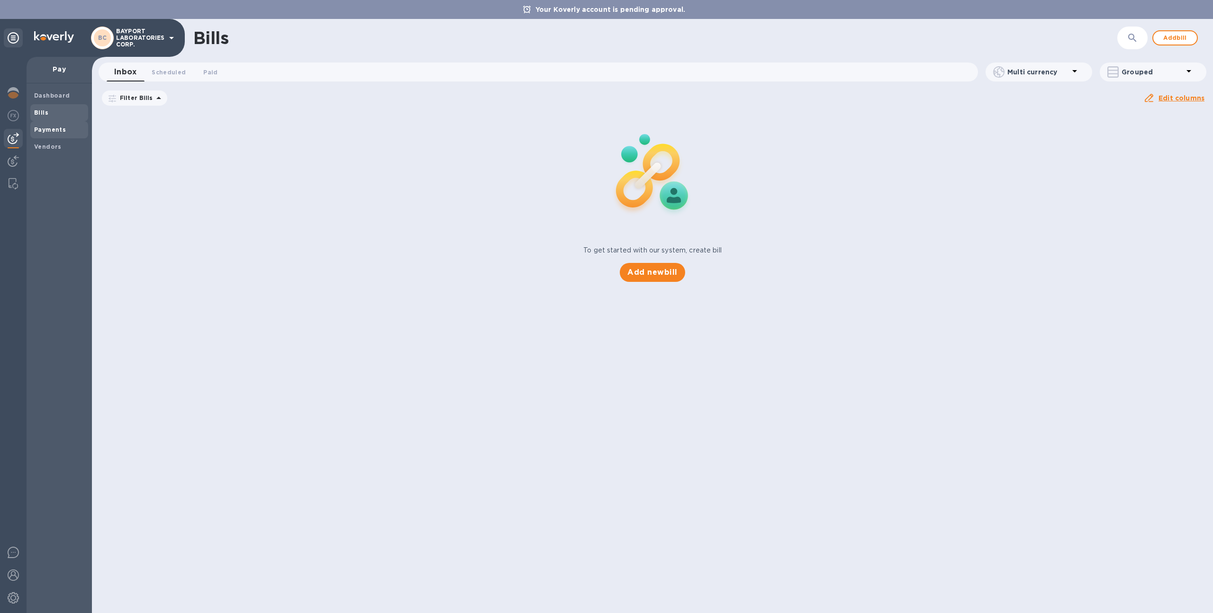
click at [52, 131] on b "Payments" at bounding box center [50, 129] width 32 height 7
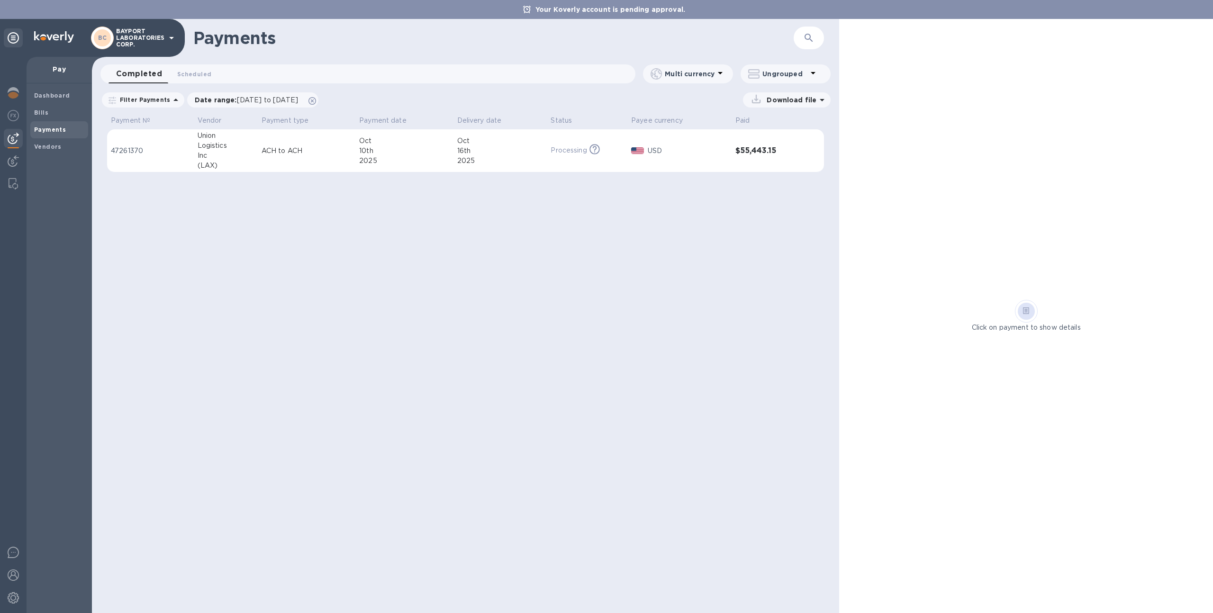
click at [312, 151] on p "ACH to ACH" at bounding box center [307, 151] width 90 height 10
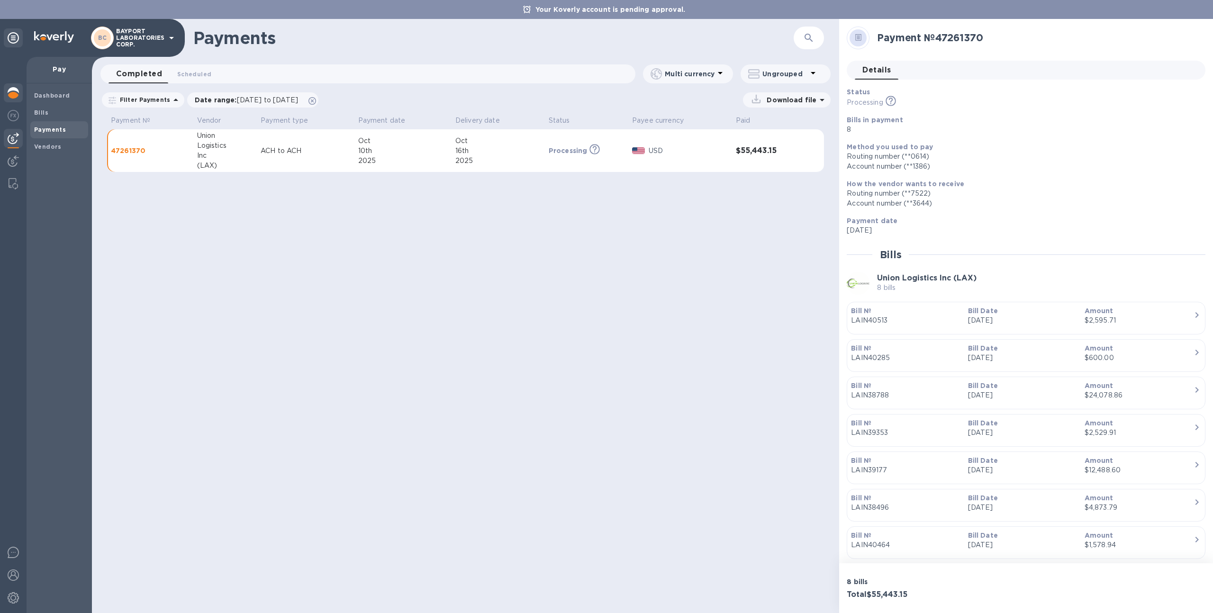
click at [11, 91] on img at bounding box center [13, 92] width 11 height 11
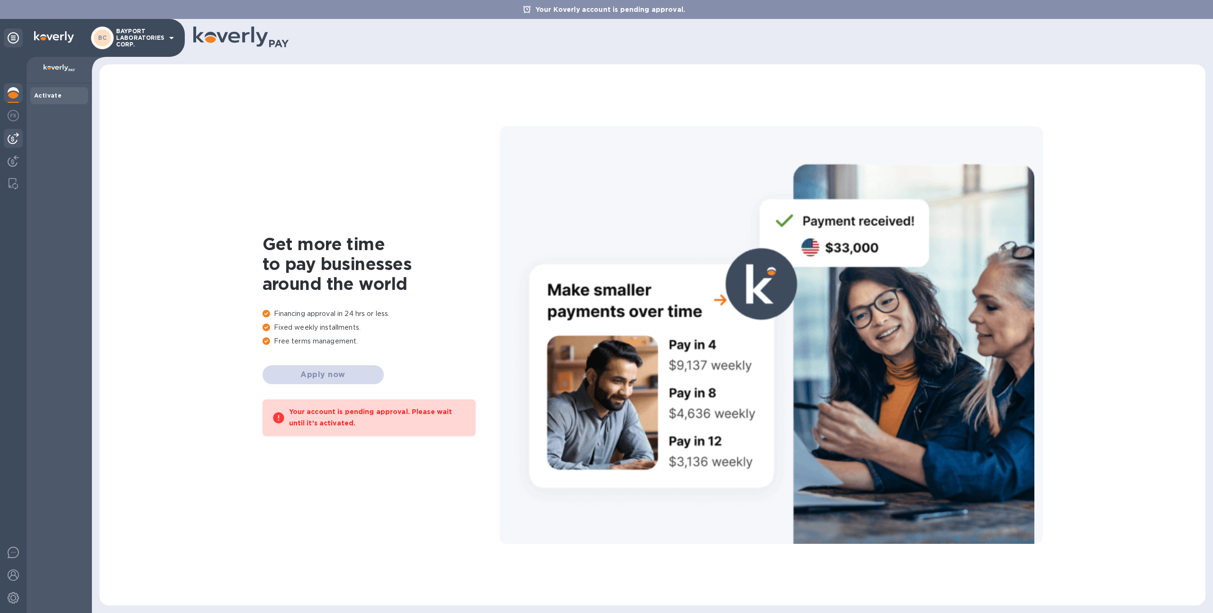
click at [12, 133] on img at bounding box center [13, 138] width 11 height 11
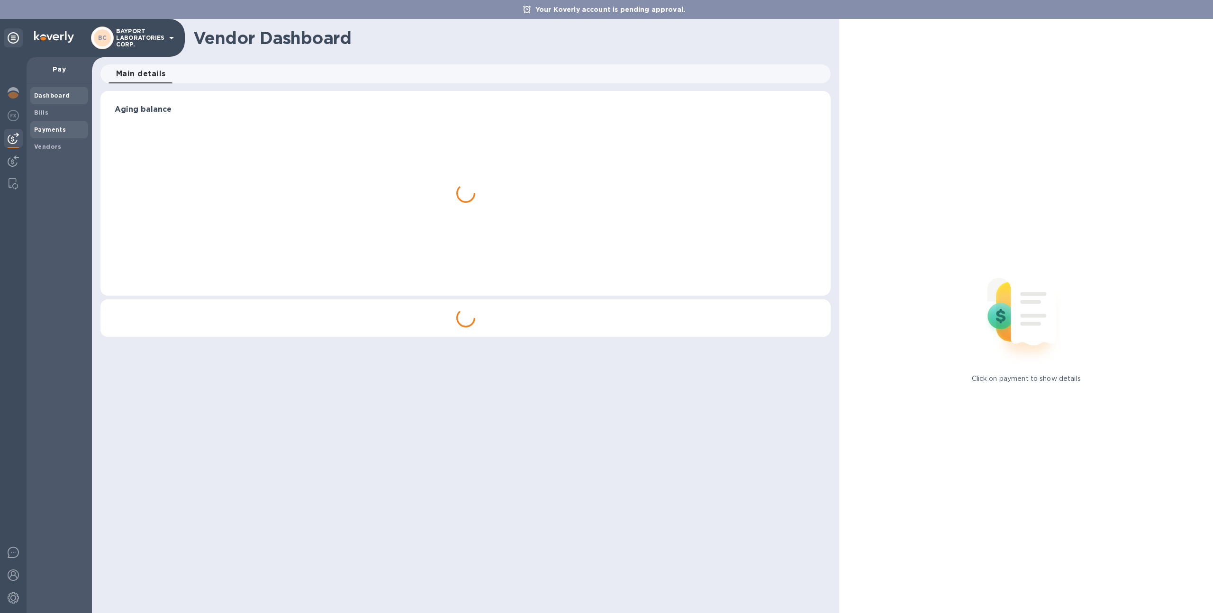
click at [74, 131] on span "Payments" at bounding box center [59, 129] width 50 height 9
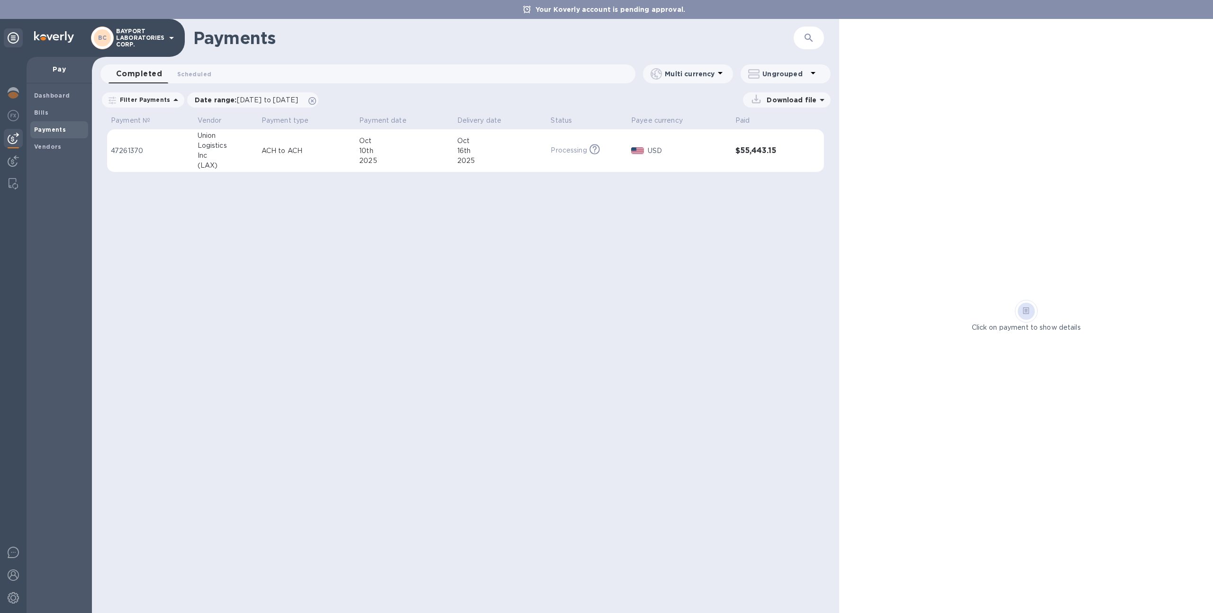
click at [125, 40] on p "BAYPORT LABORATORIES CORP." at bounding box center [139, 38] width 47 height 20
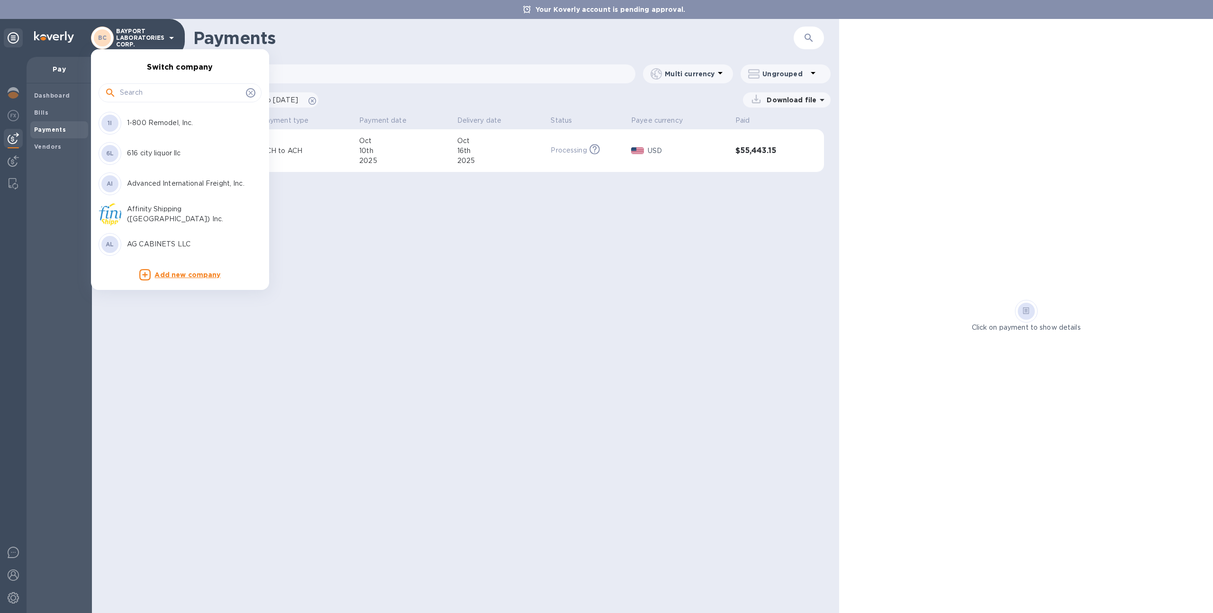
click at [144, 96] on input "text" at bounding box center [181, 93] width 122 height 14
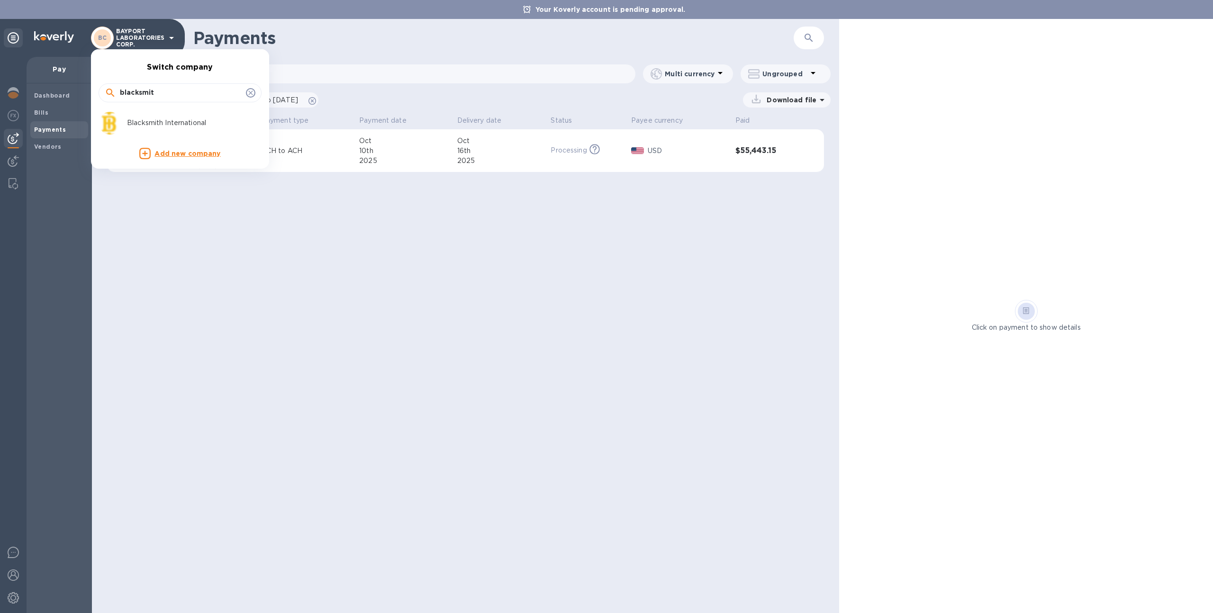
type input "blacksmit"
click at [145, 117] on div "Blacksmith International" at bounding box center [173, 123] width 148 height 23
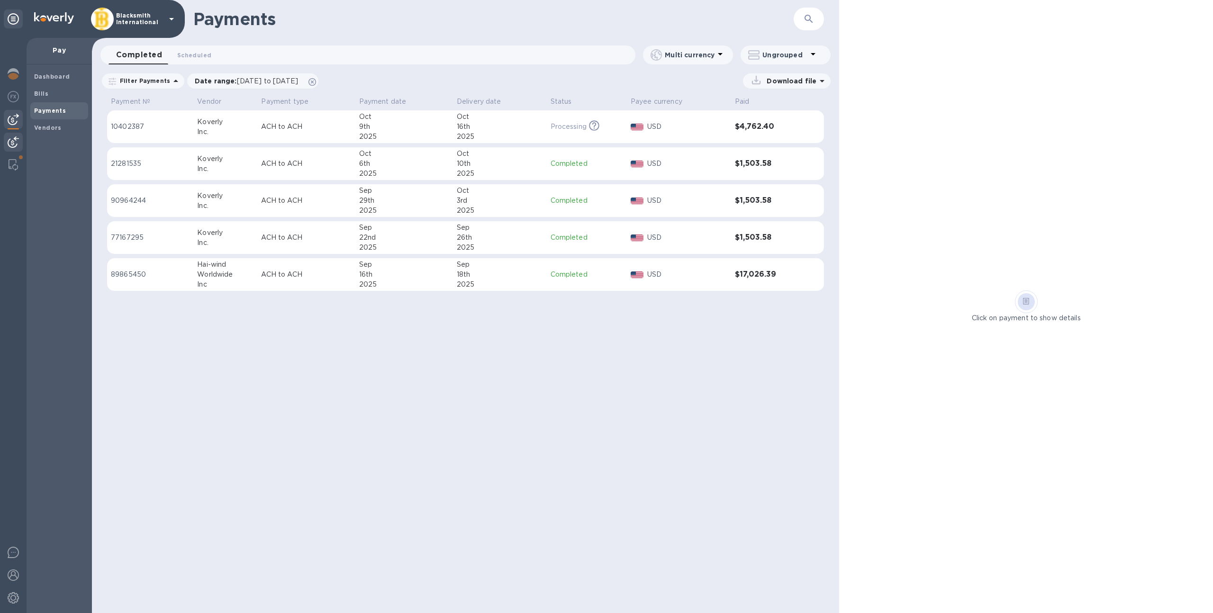
click at [16, 142] on img at bounding box center [13, 141] width 11 height 11
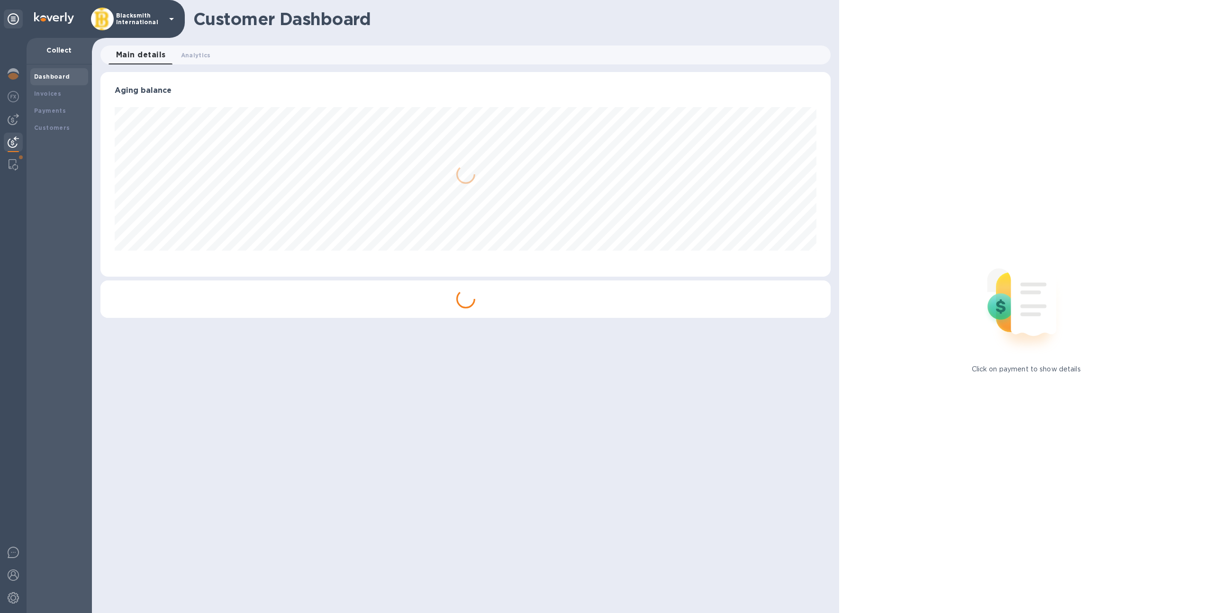
scroll to position [205, 731]
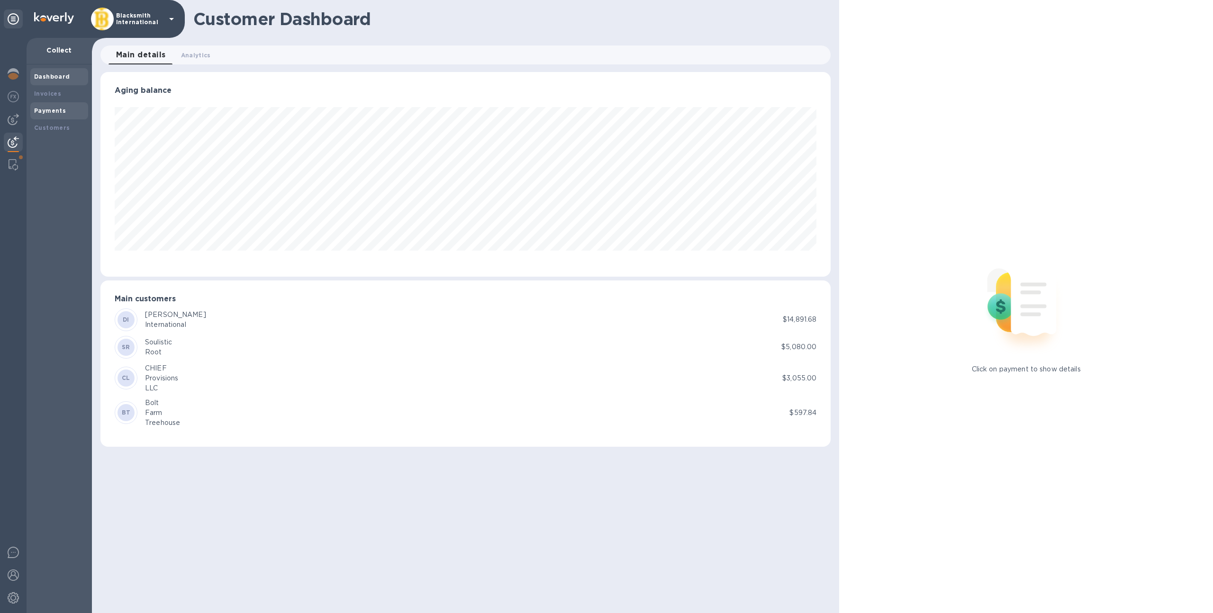
click at [57, 116] on div "Payments" at bounding box center [59, 110] width 58 height 17
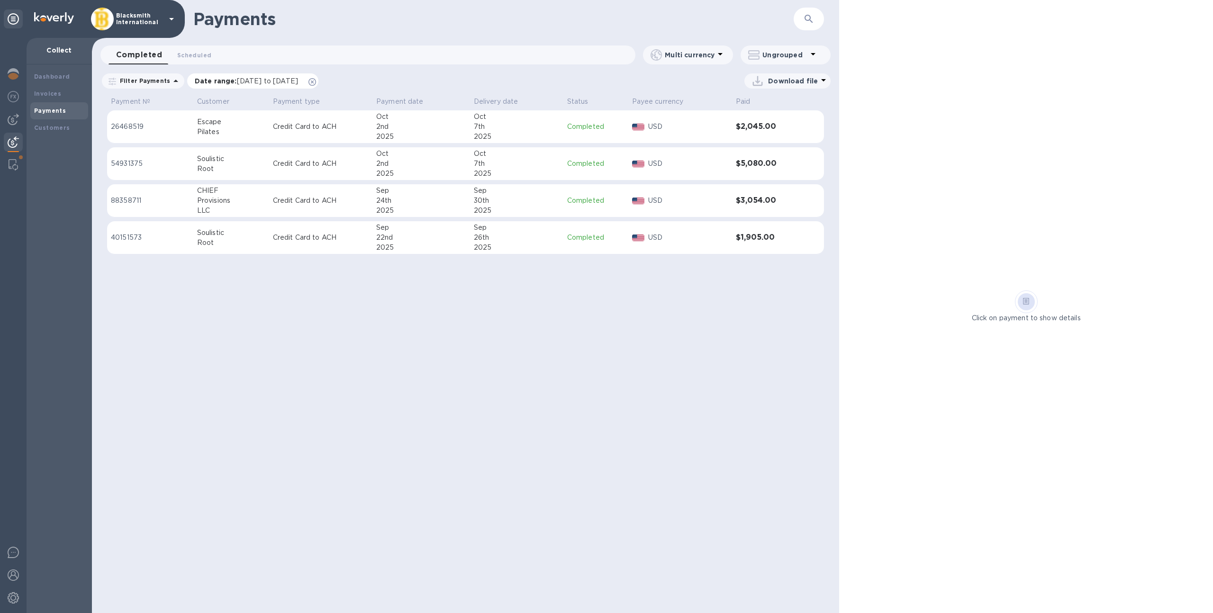
click at [316, 81] on icon at bounding box center [312, 82] width 8 height 8
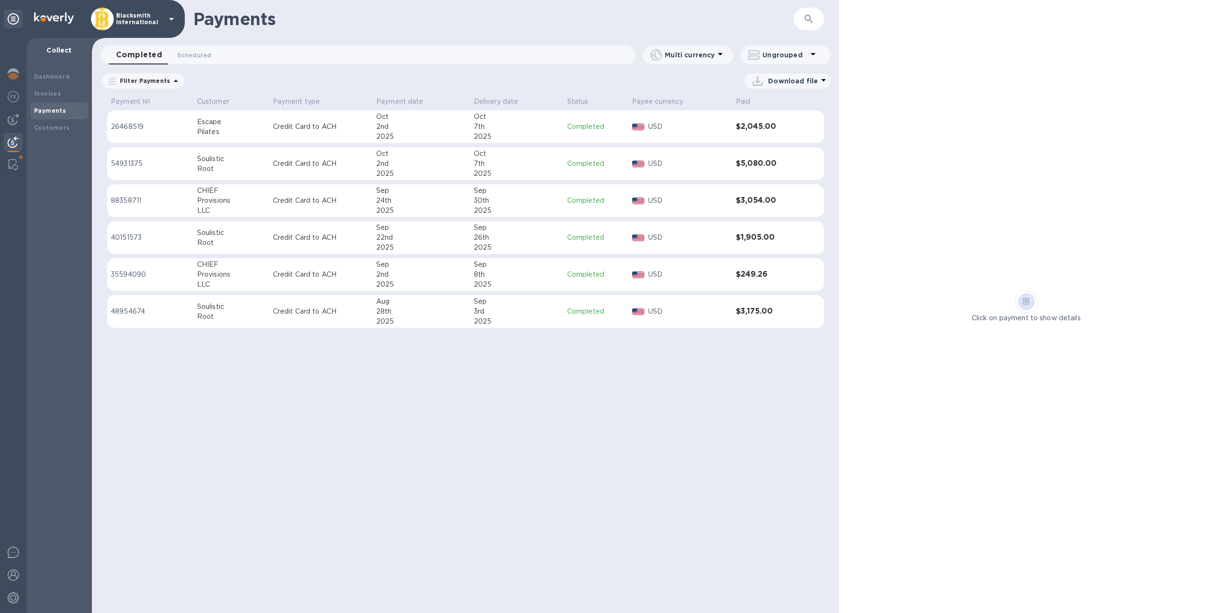
click at [138, 21] on p "Blacksmith International" at bounding box center [139, 18] width 47 height 13
click at [131, 26] on div "Blacksmith International" at bounding box center [134, 19] width 86 height 23
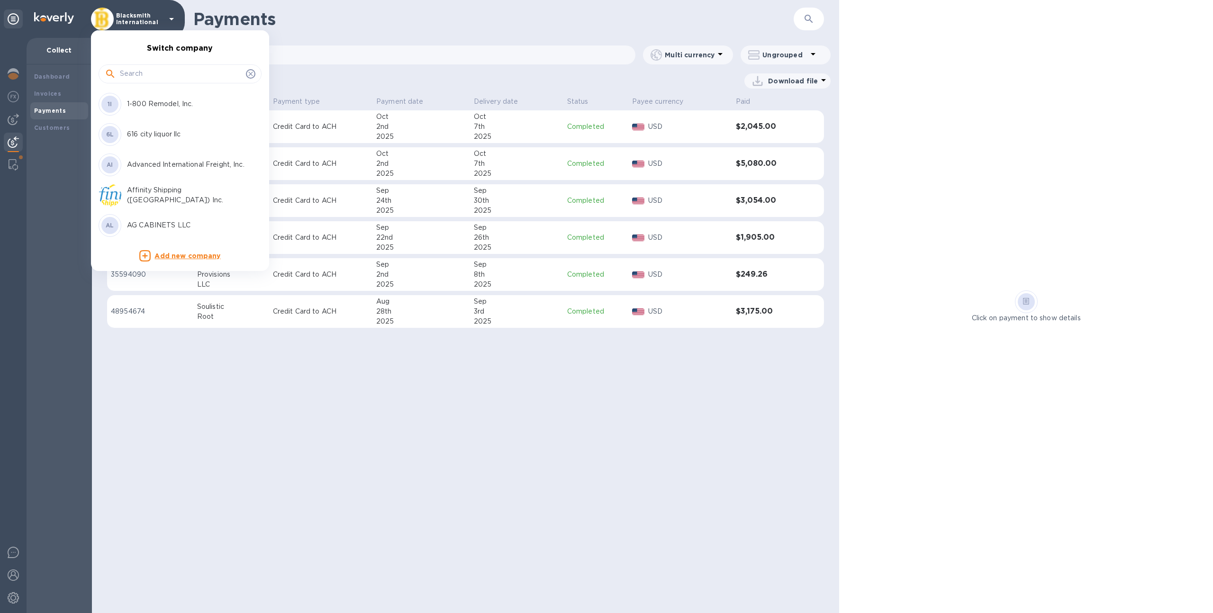
click at [141, 74] on input "text" at bounding box center [181, 74] width 122 height 14
type input "union"
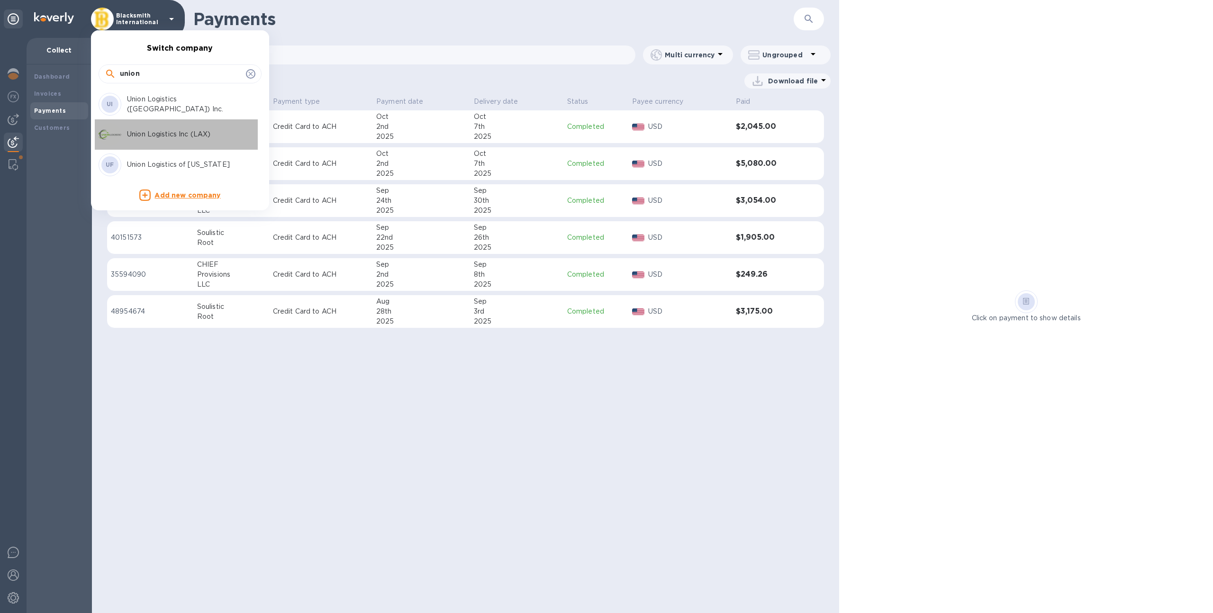
click at [145, 123] on div "Union Logistics Inc (LAX)" at bounding box center [173, 134] width 148 height 23
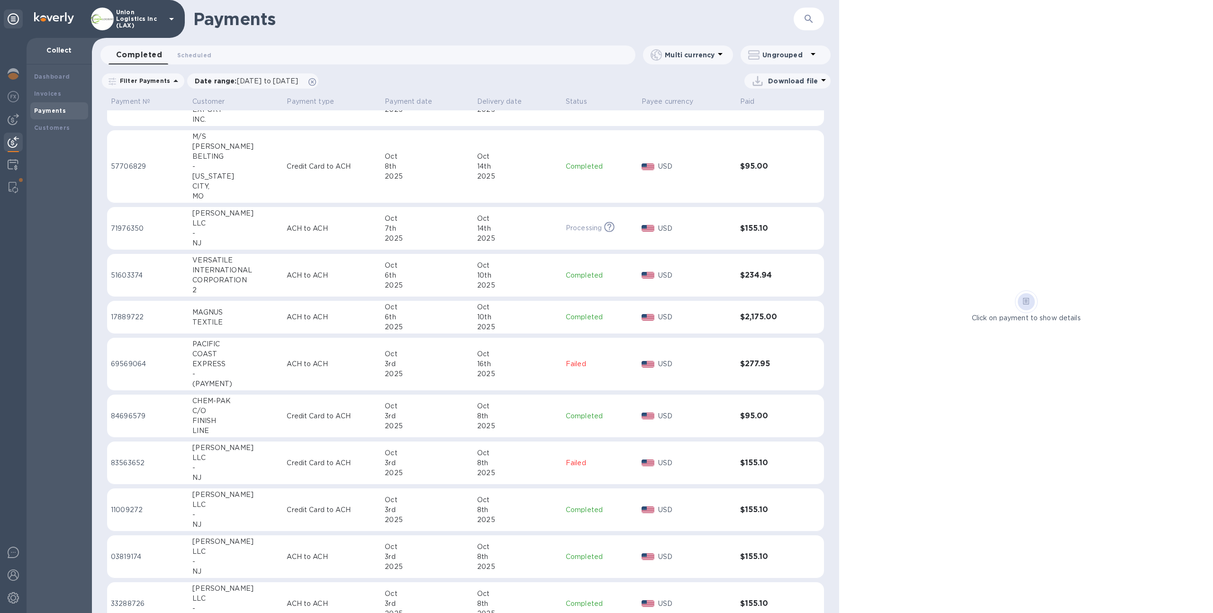
scroll to position [222, 0]
click at [12, 159] on img at bounding box center [13, 164] width 11 height 11
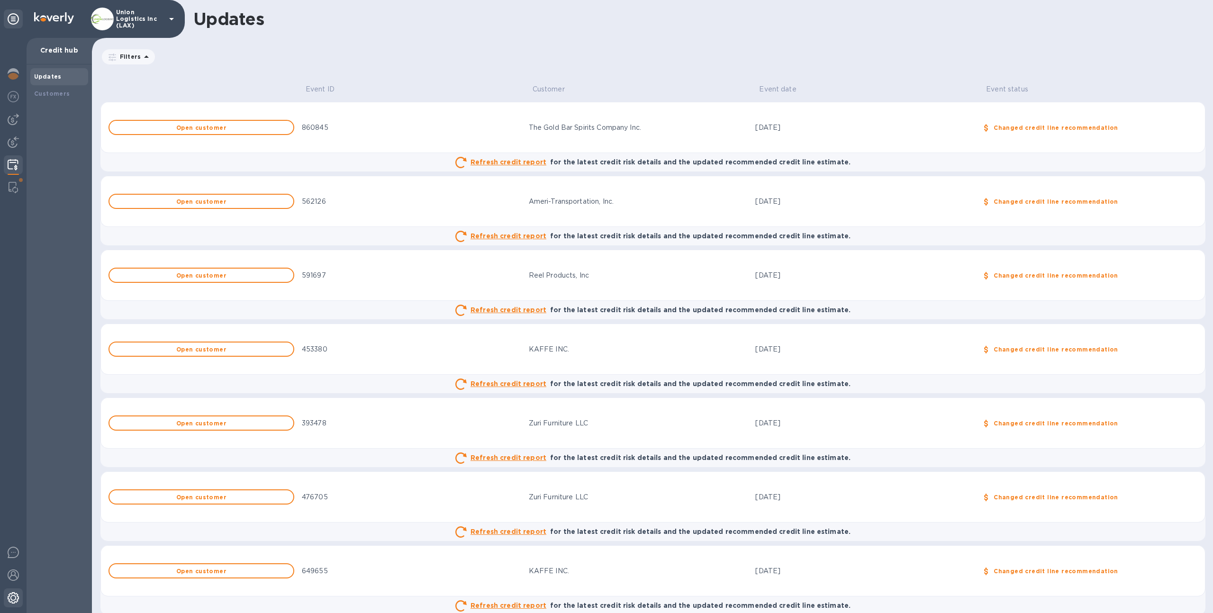
click at [9, 606] on div at bounding box center [13, 598] width 19 height 21
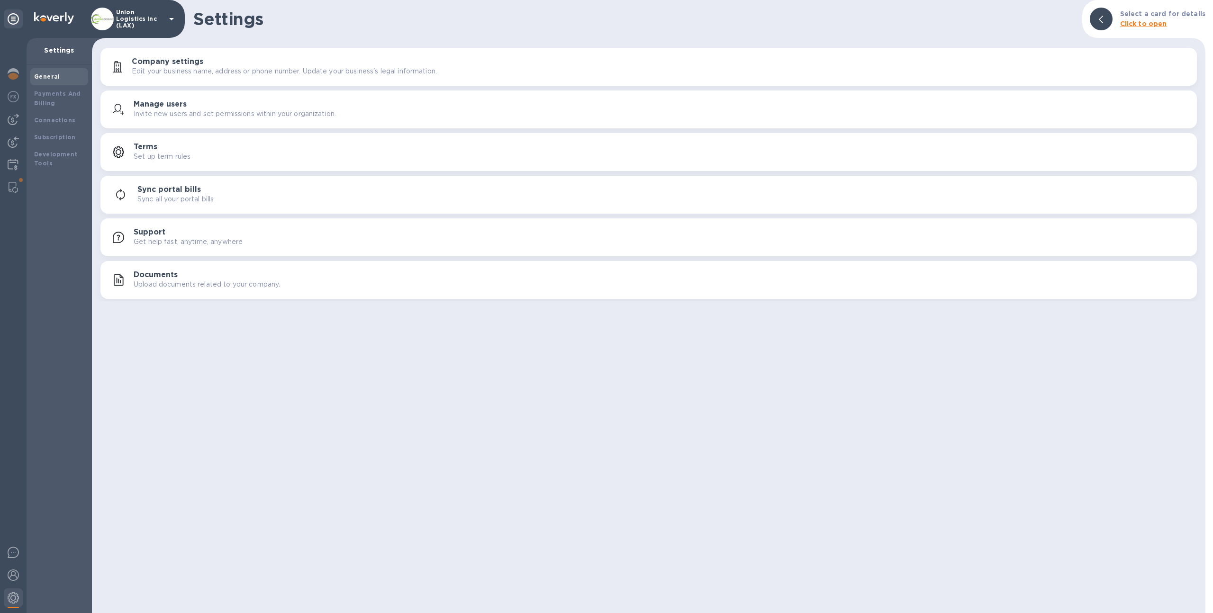
click at [127, 101] on div "Manage users Invite new users and set permissions within your organization." at bounding box center [648, 109] width 1085 height 23
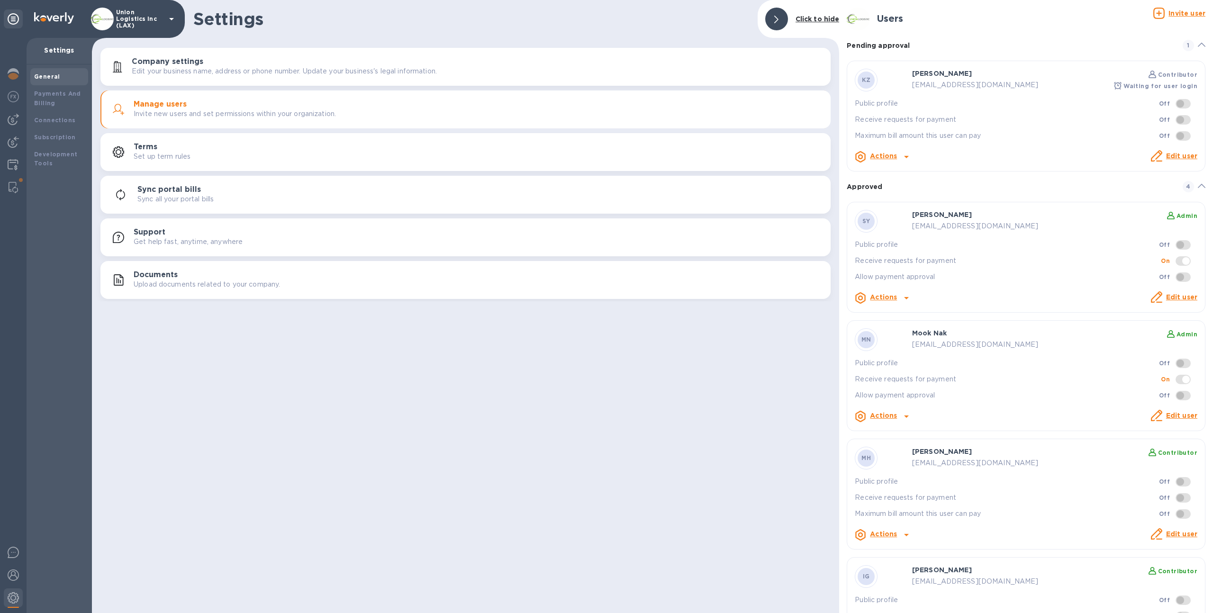
scroll to position [70, 0]
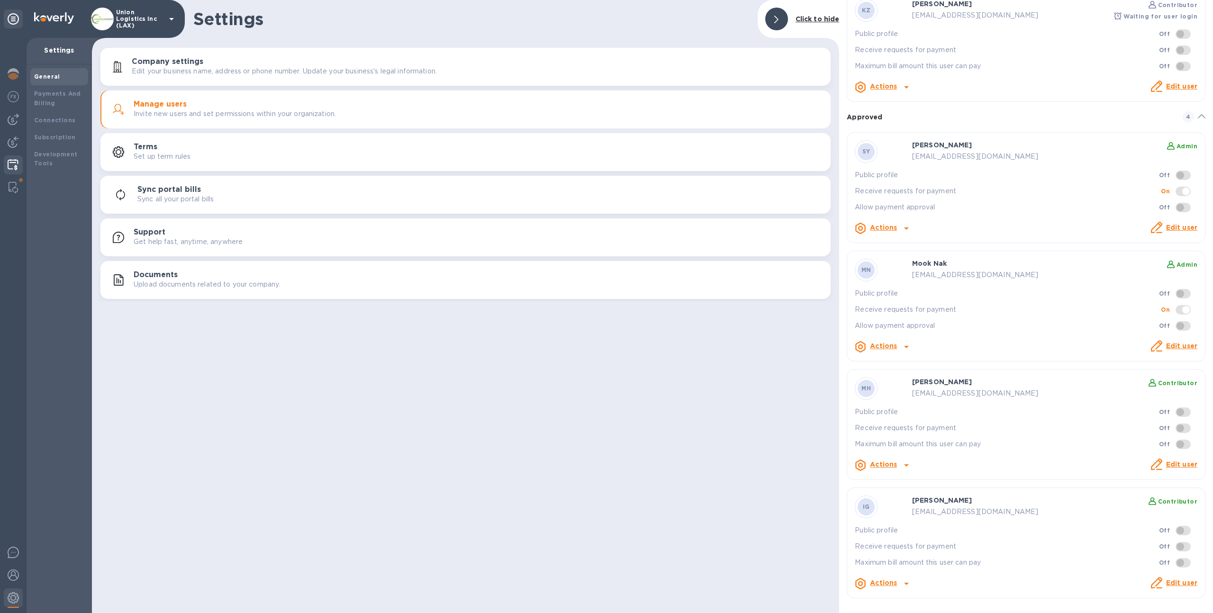
click at [11, 173] on div at bounding box center [13, 165] width 18 height 21
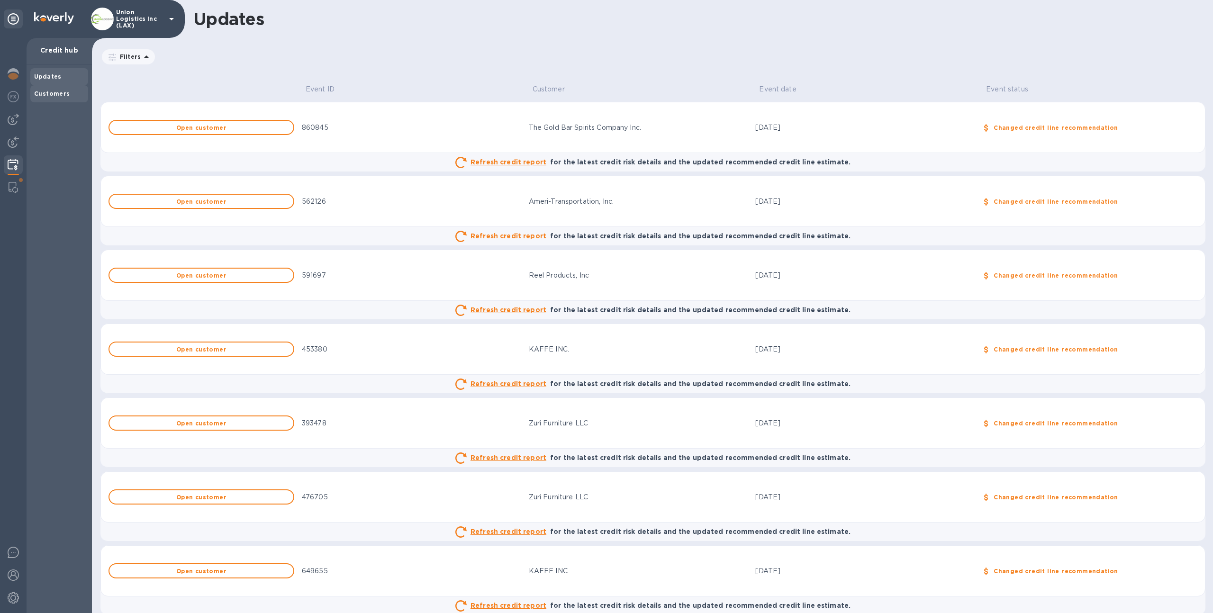
click at [73, 89] on div "Customers" at bounding box center [59, 93] width 50 height 9
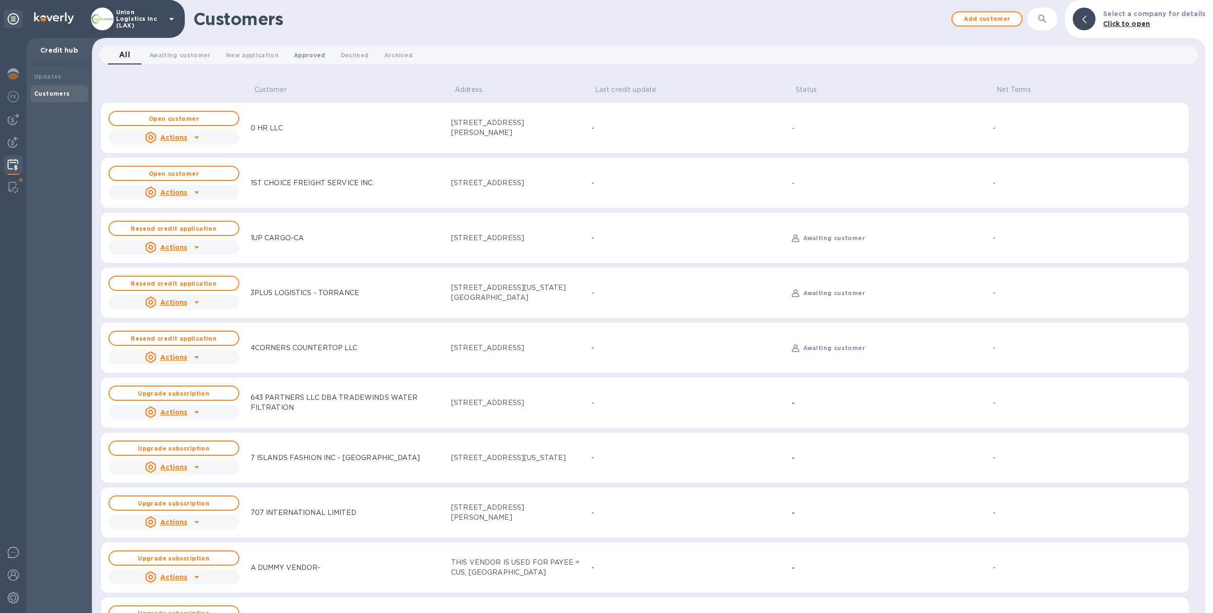
click at [286, 51] on button "Approved 0" at bounding box center [309, 54] width 47 height 19
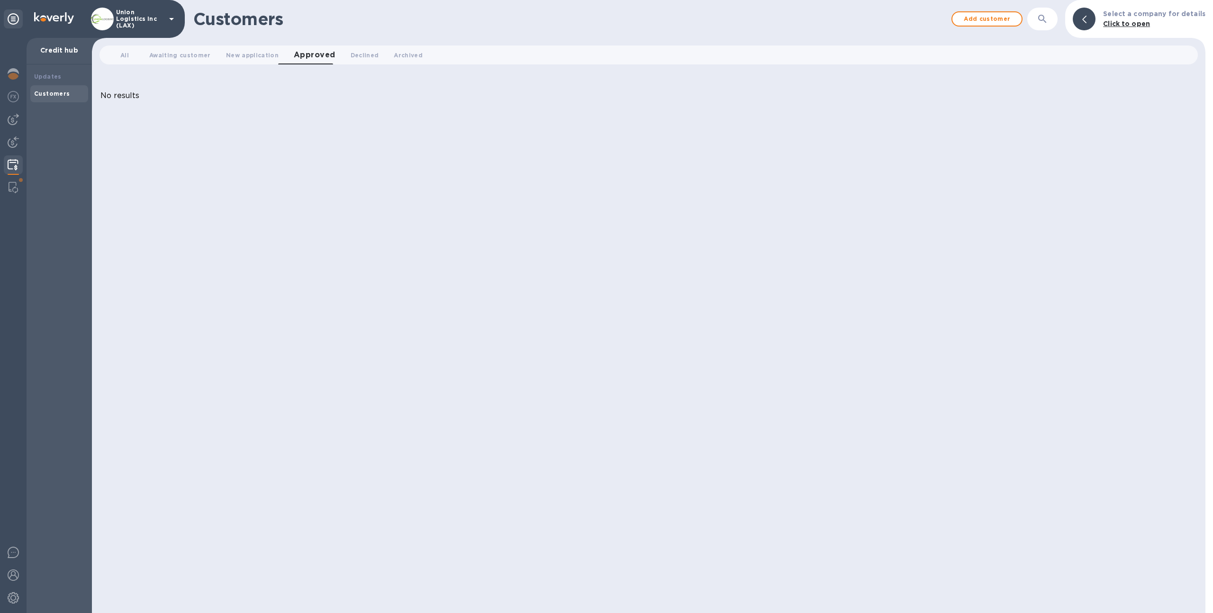
click at [72, 85] on div "Customers" at bounding box center [59, 93] width 58 height 17
click at [82, 97] on div "Customers" at bounding box center [59, 93] width 50 height 9
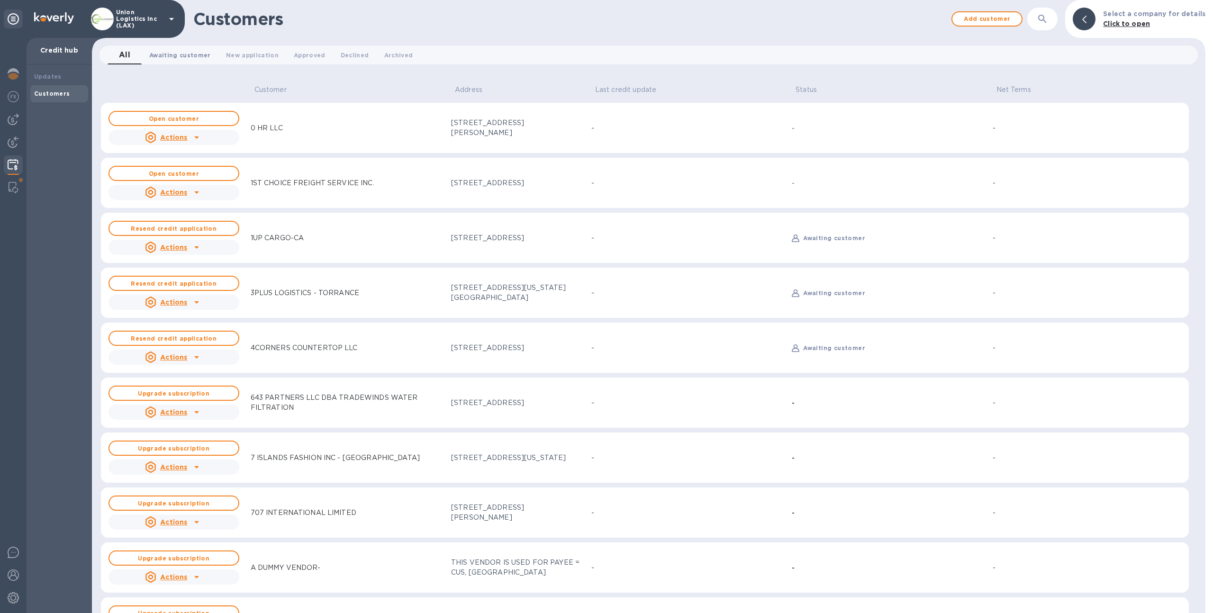
click at [197, 56] on span "Awaiting customer 0" at bounding box center [180, 55] width 62 height 10
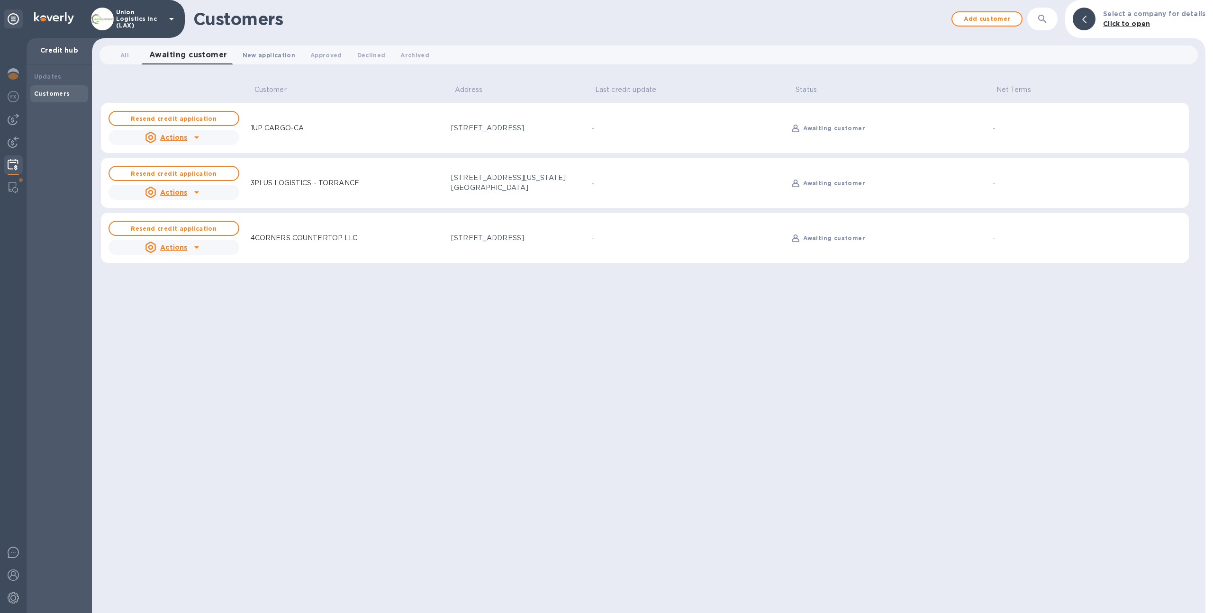
click at [248, 54] on span "New application 0" at bounding box center [269, 55] width 53 height 10
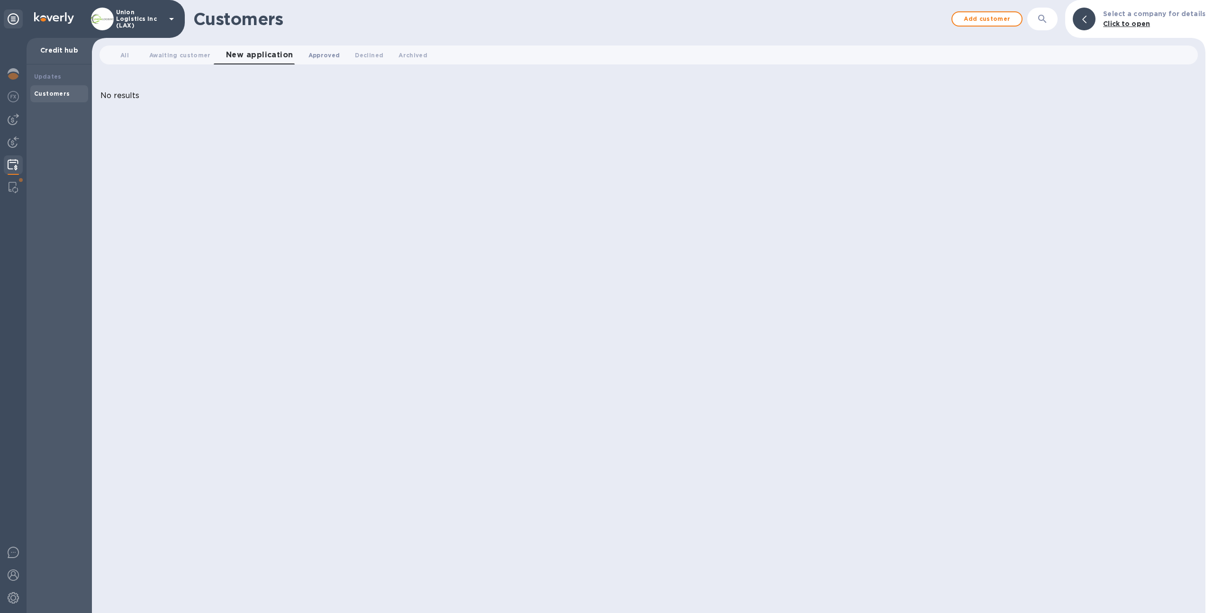
click at [316, 57] on span "Approved 0" at bounding box center [324, 55] width 32 height 10
click at [363, 57] on span "Declined 0" at bounding box center [365, 55] width 28 height 10
click at [85, 76] on div "Updates" at bounding box center [59, 76] width 58 height 17
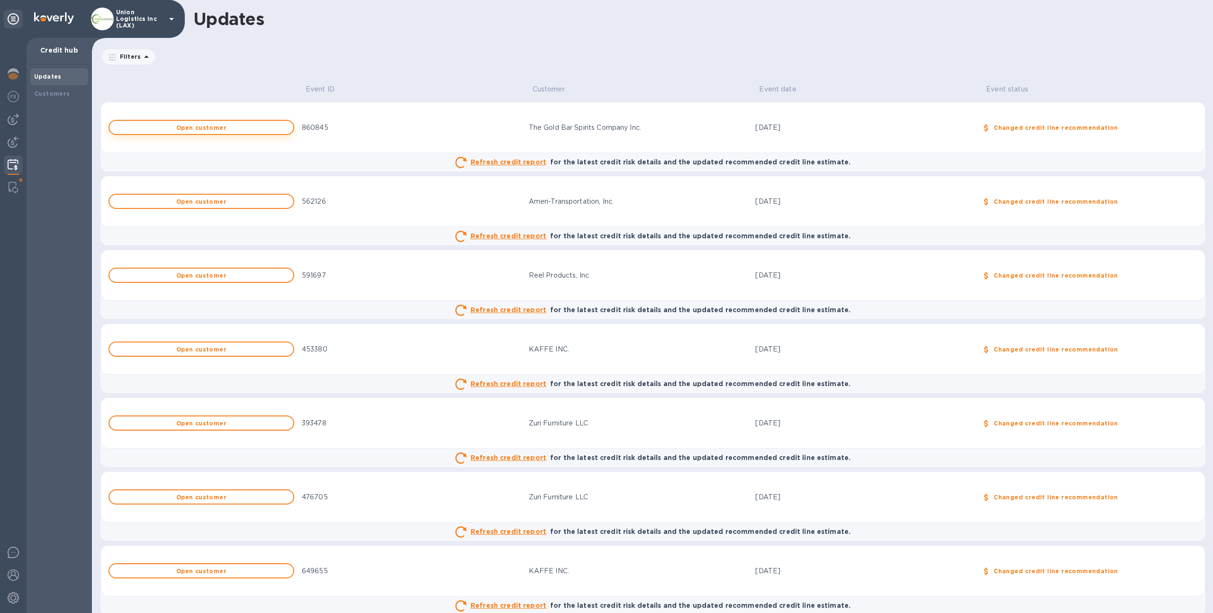
click at [180, 127] on b "Open customer" at bounding box center [201, 127] width 50 height 7
